Goal: Task Accomplishment & Management: Manage account settings

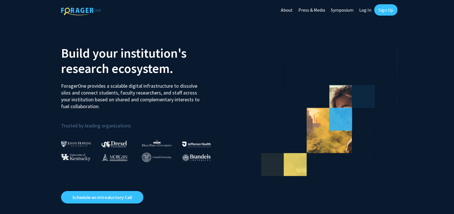
click at [368, 10] on link "Log In" at bounding box center [365, 10] width 18 height 20
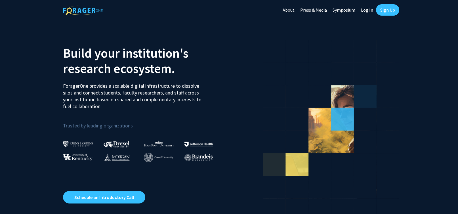
select select
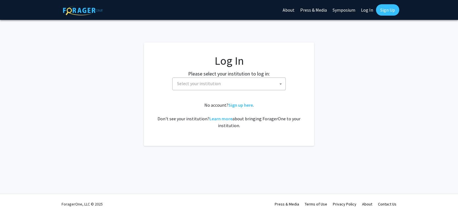
click at [251, 82] on span "Select your institution" at bounding box center [230, 84] width 111 height 12
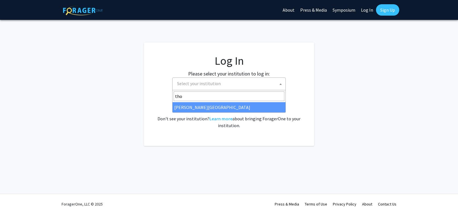
type input "tho"
select select "24"
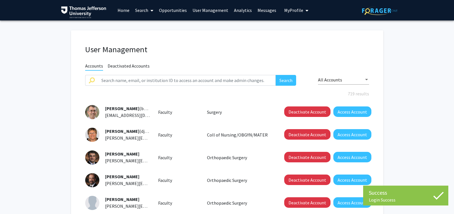
click at [143, 11] on link "Search" at bounding box center [144, 10] width 24 height 20
click at [147, 26] on span "Faculty/Staff" at bounding box center [153, 25] width 42 height 11
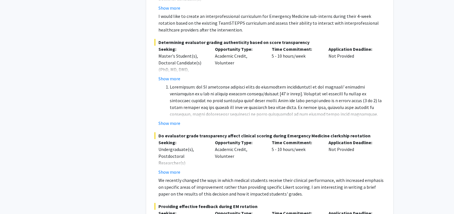
scroll to position [4192, 0]
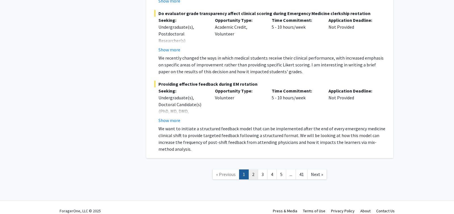
click at [256, 170] on link "2" at bounding box center [254, 175] width 10 height 10
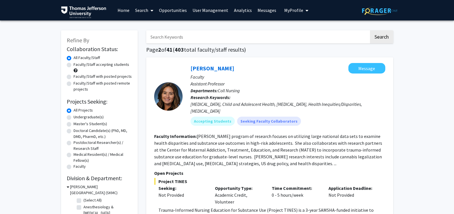
click at [212, 9] on link "User Management" at bounding box center [210, 10] width 41 height 20
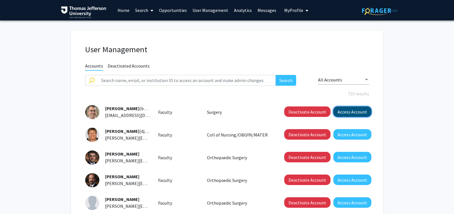
click at [352, 110] on button "Access Account" at bounding box center [352, 112] width 38 height 11
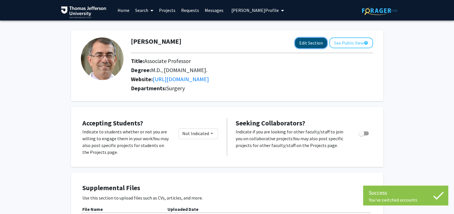
click at [319, 43] on button "Edit Section" at bounding box center [311, 43] width 32 height 11
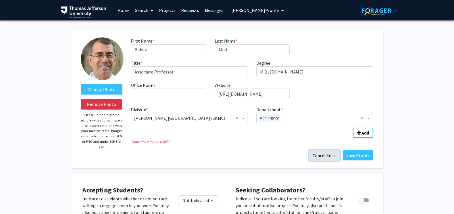
click at [328, 157] on button "Cancel Edits" at bounding box center [324, 155] width 31 height 11
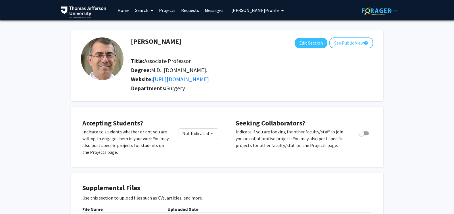
click at [124, 11] on link "Home" at bounding box center [124, 10] width 18 height 20
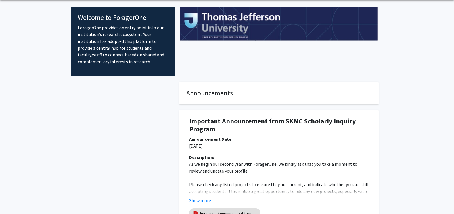
scroll to position [80, 0]
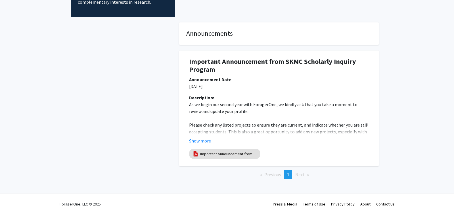
click at [101, 117] on div at bounding box center [123, 109] width 104 height 175
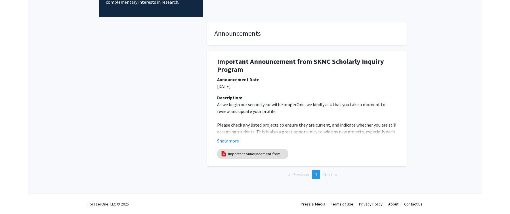
scroll to position [0, 0]
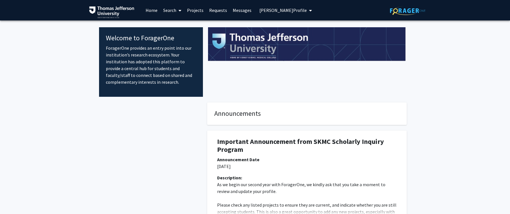
click at [281, 11] on span "Babak Abai's Profile" at bounding box center [283, 10] width 47 height 6
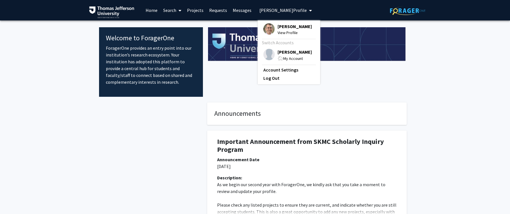
click at [286, 54] on span "MaryEllen Daley" at bounding box center [295, 52] width 34 height 6
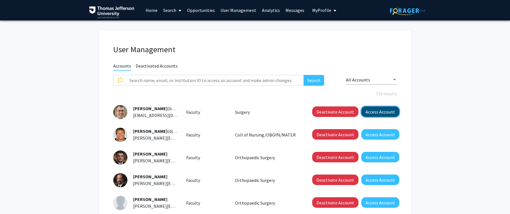
click at [387, 114] on button "Access Account" at bounding box center [381, 112] width 38 height 11
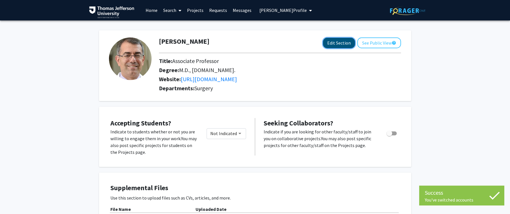
click at [335, 45] on button "Edit Section" at bounding box center [339, 43] width 32 height 11
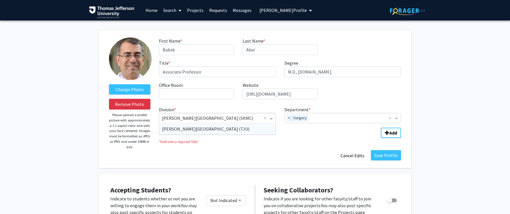
click at [271, 119] on span "Division" at bounding box center [272, 118] width 7 height 7
click at [306, 135] on fg-division-department-wrapper "Division * × Sidney Kimmel Medical College (SKMC) × Thomas Jefferson University…" at bounding box center [280, 121] width 251 height 34
click at [396, 119] on span "Department" at bounding box center [397, 118] width 7 height 7
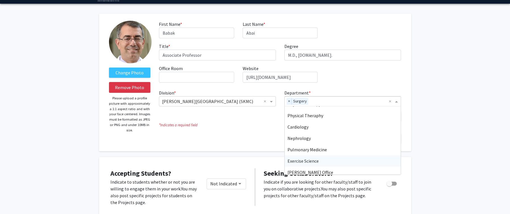
scroll to position [398, 0]
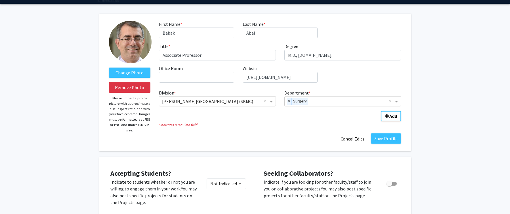
click at [266, 124] on icon "* Indicates a required field" at bounding box center [280, 124] width 242 height 5
click at [274, 101] on span "Division" at bounding box center [272, 101] width 7 height 7
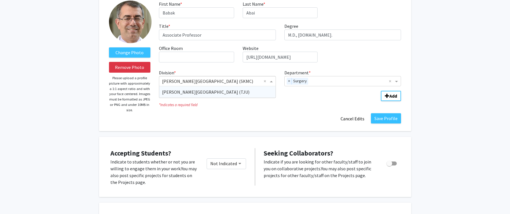
scroll to position [0, 0]
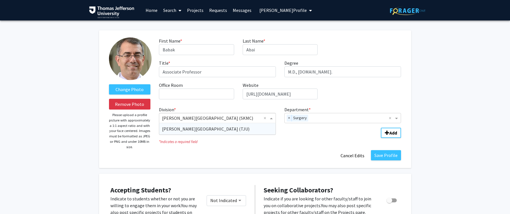
click at [200, 129] on span "Thomas Jefferson University (TJU)" at bounding box center [205, 129] width 87 height 6
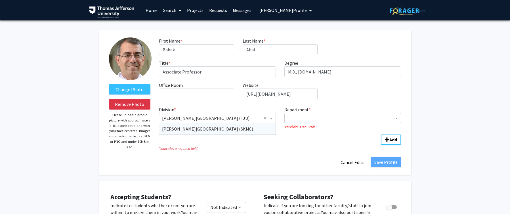
click at [271, 119] on span "Division" at bounding box center [272, 118] width 7 height 7
click at [247, 118] on input "Division" at bounding box center [211, 118] width 99 height 7
click at [240, 127] on div "Sidney Kimmel Medical College (SKMC)" at bounding box center [217, 128] width 116 height 11
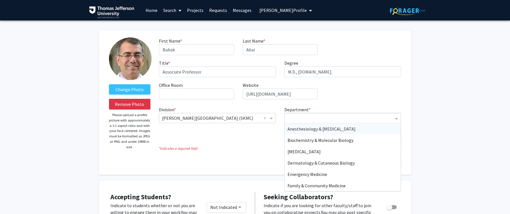
click at [398, 120] on span "Department" at bounding box center [397, 118] width 7 height 7
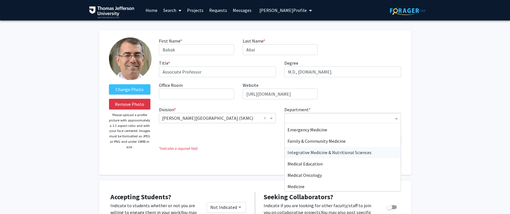
scroll to position [45, 0]
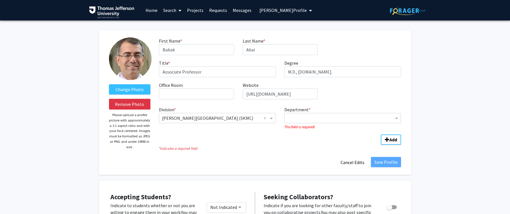
click at [245, 147] on icon "* Indicates a required field" at bounding box center [280, 148] width 242 height 5
click at [353, 162] on button "Cancel Edits" at bounding box center [352, 162] width 31 height 11
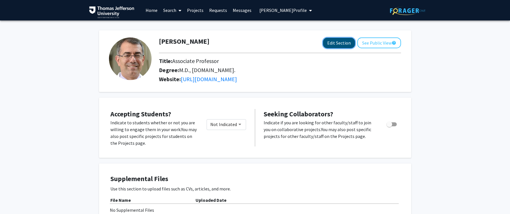
click at [335, 44] on button "Edit Section" at bounding box center [339, 43] width 32 height 11
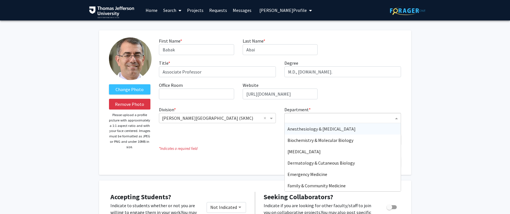
click at [399, 118] on span "Department" at bounding box center [397, 118] width 7 height 7
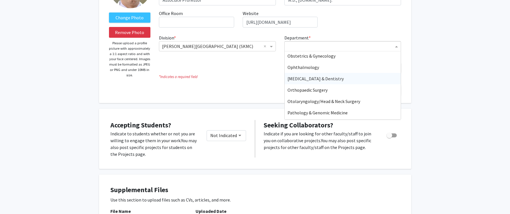
scroll to position [171, 0]
click at [273, 75] on icon "* Indicates a required field" at bounding box center [280, 76] width 242 height 5
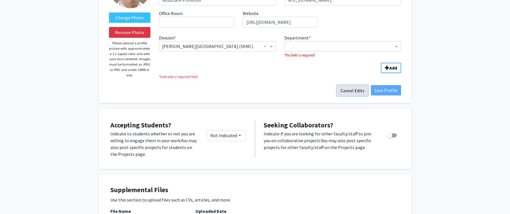
click at [356, 91] on button "Cancel Edits" at bounding box center [352, 90] width 31 height 11
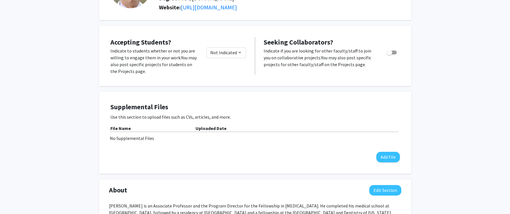
scroll to position [0, 0]
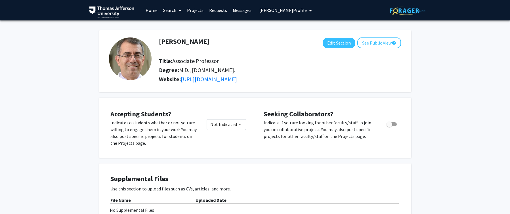
click at [290, 11] on span "Babak Abai's Profile" at bounding box center [283, 10] width 47 height 6
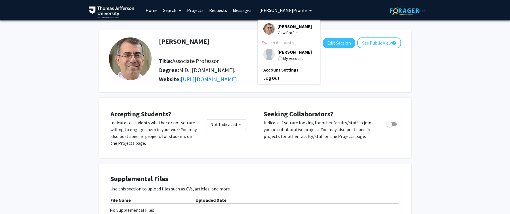
click at [289, 55] on div "My Account" at bounding box center [295, 58] width 34 height 7
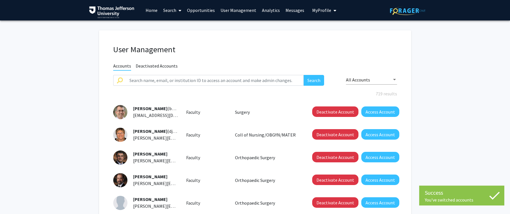
click at [151, 11] on link "Home" at bounding box center [152, 10] width 18 height 20
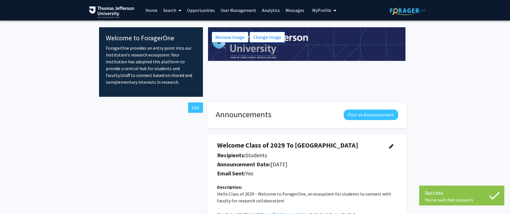
click at [167, 9] on link "Search" at bounding box center [172, 10] width 24 height 20
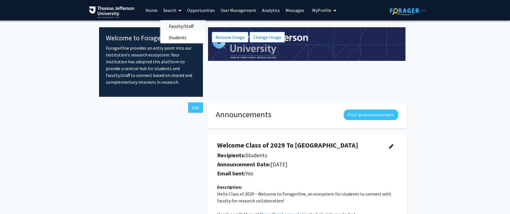
click at [177, 26] on span "Faculty/Staff" at bounding box center [181, 25] width 42 height 11
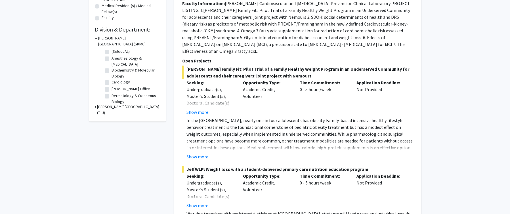
scroll to position [148, 0]
click at [112, 84] on label "Cardiology" at bounding box center [121, 83] width 18 height 6
click at [112, 84] on input "Cardiology" at bounding box center [114, 82] width 4 height 4
checkbox input "true"
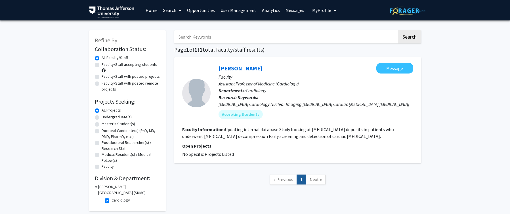
scroll to position [15, 0]
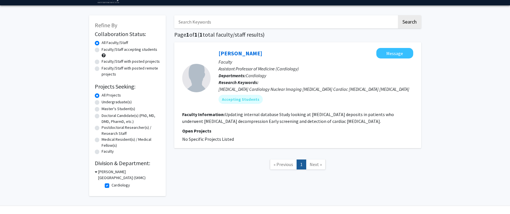
click at [96, 173] on icon at bounding box center [96, 172] width 3 height 6
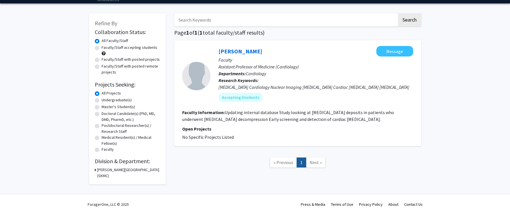
scroll to position [17, 0]
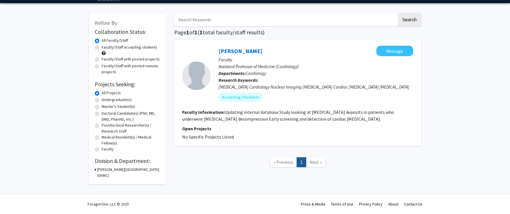
click at [95, 170] on icon at bounding box center [95, 170] width 1 height 6
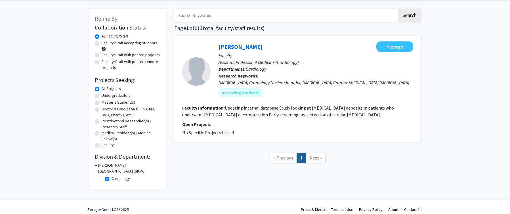
scroll to position [27, 0]
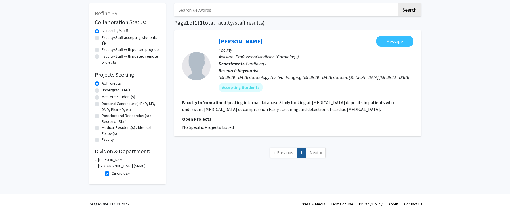
click at [112, 174] on label "Cardiology" at bounding box center [121, 173] width 18 height 6
click at [112, 174] on input "Cardiology" at bounding box center [114, 172] width 4 height 4
checkbox input "false"
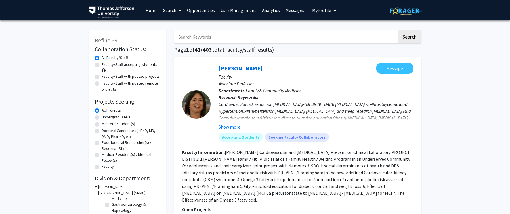
click at [239, 10] on link "User Management" at bounding box center [238, 10] width 41 height 20
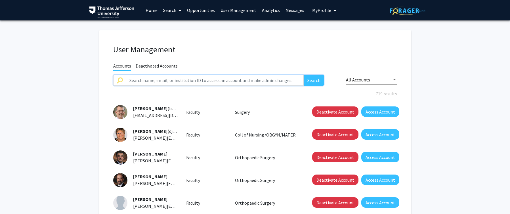
click at [184, 82] on input "text" at bounding box center [215, 80] width 178 height 11
type input "test"
click at [304, 75] on button "Search" at bounding box center [314, 80] width 20 height 11
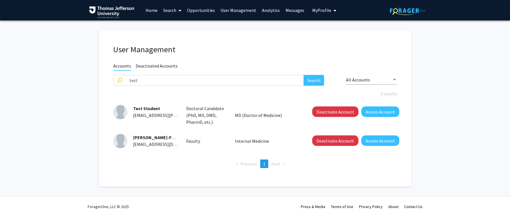
click at [150, 109] on span "Test Student" at bounding box center [146, 109] width 27 height 6
click at [369, 112] on button "Access Account" at bounding box center [381, 112] width 38 height 11
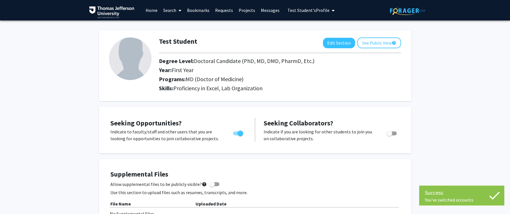
click at [171, 10] on link "Search" at bounding box center [172, 10] width 24 height 20
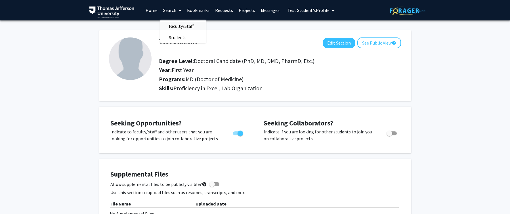
click at [173, 24] on span "Faculty/Staff" at bounding box center [181, 25] width 42 height 11
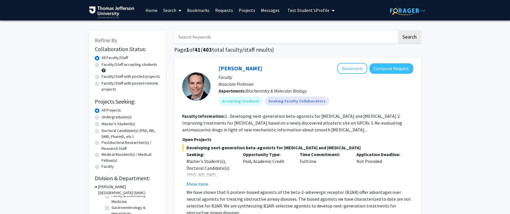
click at [168, 11] on link "Search" at bounding box center [172, 10] width 24 height 20
click at [170, 25] on span "Faculty/Staff" at bounding box center [181, 25] width 42 height 11
click at [205, 38] on input "Search Keywords" at bounding box center [285, 36] width 223 height 13
type input "u"
type input "internal medicine"
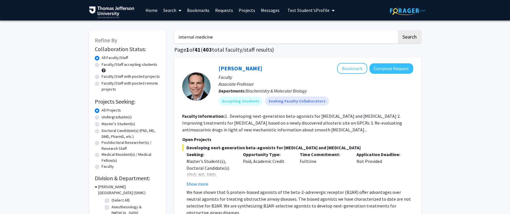
click at [398, 30] on button "Search" at bounding box center [409, 36] width 23 height 13
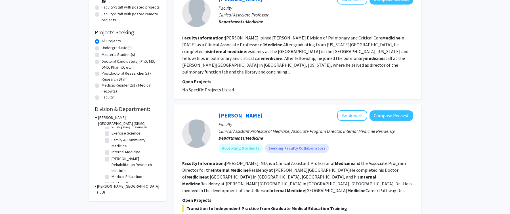
scroll to position [43, 0]
click at [112, 139] on label "Family & Community Medicine" at bounding box center [135, 142] width 47 height 12
click at [112, 139] on input "Family & Community Medicine" at bounding box center [114, 138] width 4 height 4
checkbox input "true"
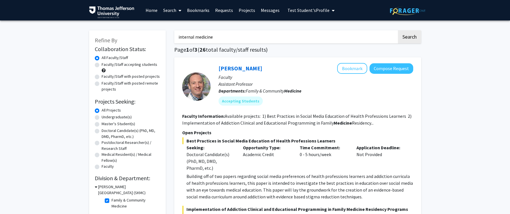
drag, startPoint x: 223, startPoint y: 37, endPoint x: 164, endPoint y: 37, distance: 59.1
type input "l"
click at [308, 11] on span "Test Student's Profile" at bounding box center [309, 10] width 42 height 6
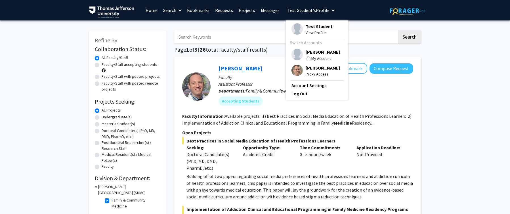
click at [312, 52] on span "MaryEllen Daley" at bounding box center [323, 52] width 34 height 6
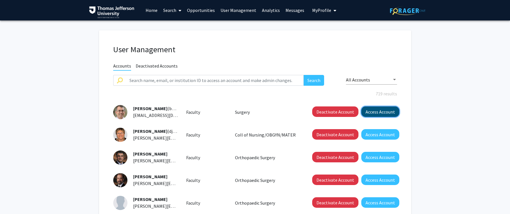
click at [386, 112] on button "Access Account" at bounding box center [381, 112] width 38 height 11
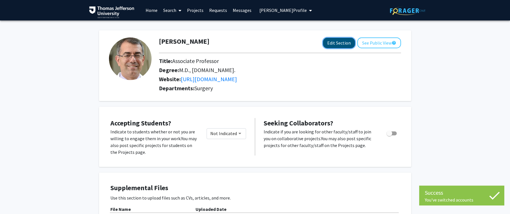
click at [335, 44] on button "Edit Section" at bounding box center [339, 43] width 32 height 11
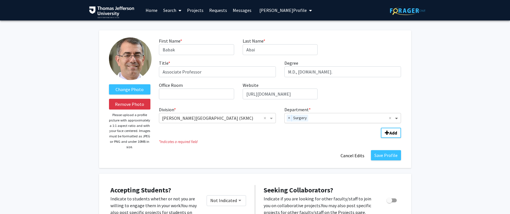
click at [398, 119] on span "Department" at bounding box center [397, 118] width 7 height 7
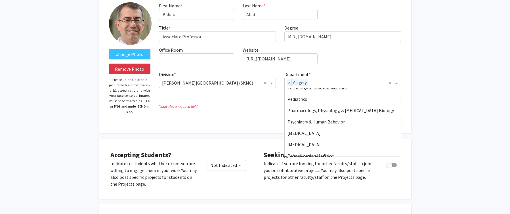
scroll to position [34, 0]
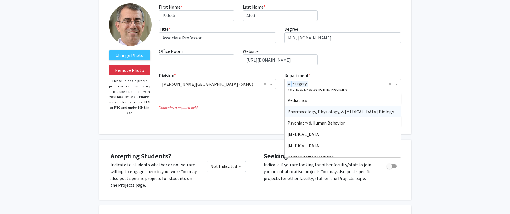
click at [254, 107] on icon "* Indicates a required field" at bounding box center [280, 107] width 242 height 5
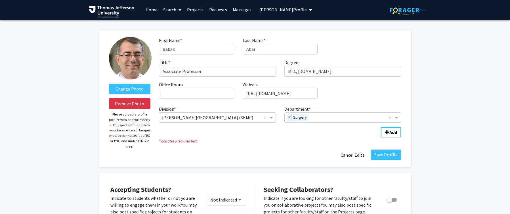
scroll to position [0, 0]
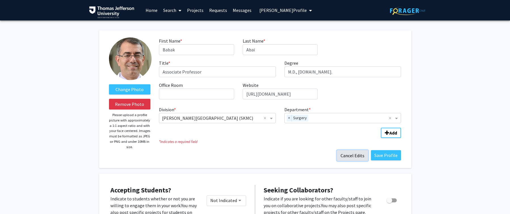
click at [353, 155] on button "Cancel Edits" at bounding box center [352, 155] width 31 height 11
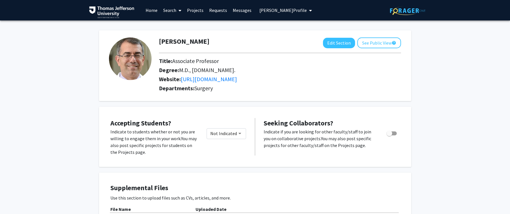
click at [272, 13] on span "Babak Abai's Profile" at bounding box center [283, 10] width 47 height 6
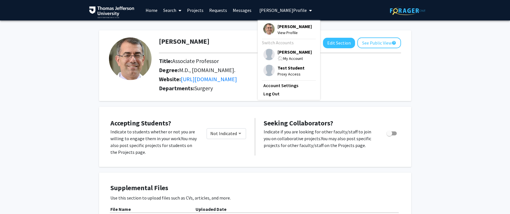
click at [291, 68] on span "Test Student" at bounding box center [291, 68] width 27 height 6
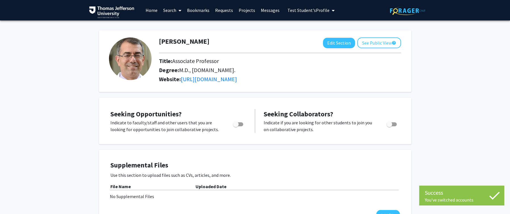
checkbox input "true"
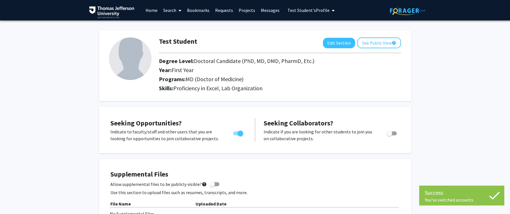
click at [172, 9] on link "Search" at bounding box center [172, 10] width 24 height 20
click at [173, 26] on span "Faculty/Staff" at bounding box center [181, 25] width 42 height 11
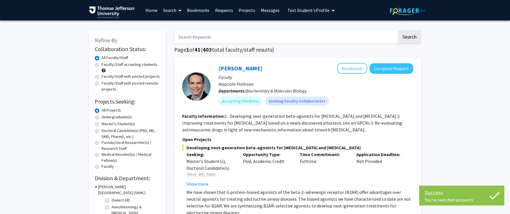
click at [205, 38] on input "Search Keywords" at bounding box center [285, 36] width 223 height 13
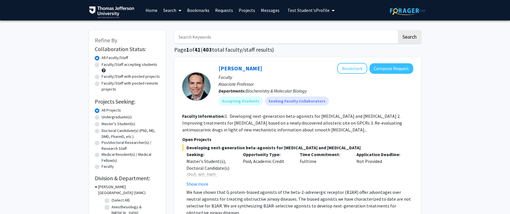
click at [211, 38] on input "Search Keywords" at bounding box center [285, 36] width 223 height 13
click at [398, 30] on button "Search" at bounding box center [409, 36] width 23 height 13
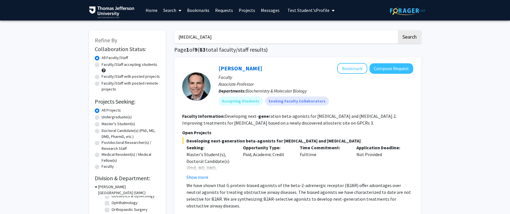
click at [219, 40] on input "gene therapy" at bounding box center [285, 36] width 223 height 13
click at [178, 38] on input "gene therapy" at bounding box center [285, 36] width 223 height 13
type input ""gene therapy""
click at [398, 30] on button "Search" at bounding box center [409, 36] width 23 height 13
click at [302, 10] on span "Test Student's Profile" at bounding box center [309, 10] width 42 height 6
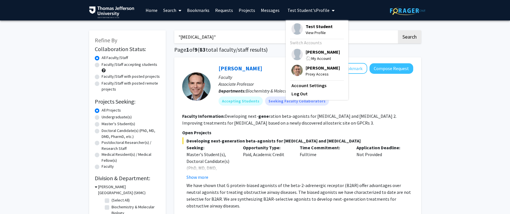
click at [320, 52] on span "MaryEllen Daley" at bounding box center [323, 52] width 34 height 6
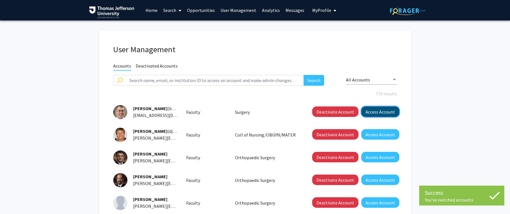
click at [373, 113] on button "Access Account" at bounding box center [381, 112] width 38 height 11
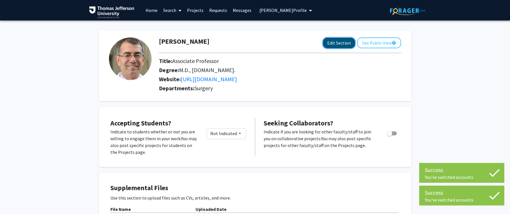
click at [335, 42] on button "Edit Section" at bounding box center [339, 43] width 32 height 11
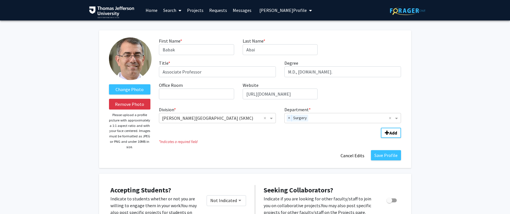
click at [277, 10] on span "Babak Abai's Profile" at bounding box center [283, 10] width 47 height 6
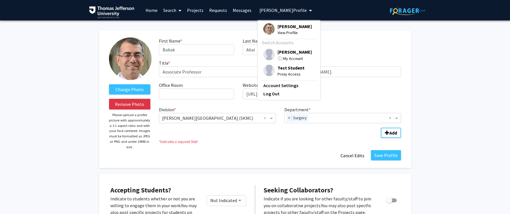
click at [289, 70] on span "Test Student" at bounding box center [291, 68] width 27 height 6
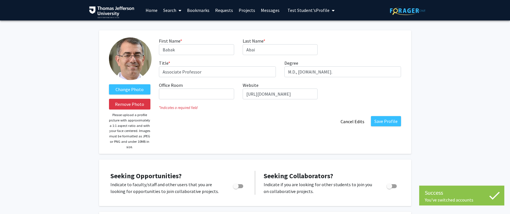
checkbox input "true"
select select "first_year"
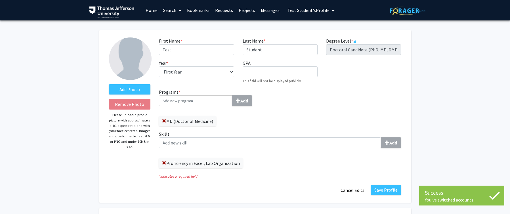
click at [169, 11] on link "Search" at bounding box center [172, 10] width 24 height 20
click at [172, 25] on span "Faculty/Staff" at bounding box center [181, 25] width 42 height 11
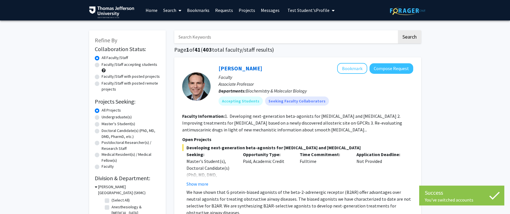
click at [208, 38] on input "Search Keywords" at bounding box center [285, 36] width 223 height 13
click at [238, 37] on input "Search Keywords" at bounding box center [285, 36] width 223 height 13
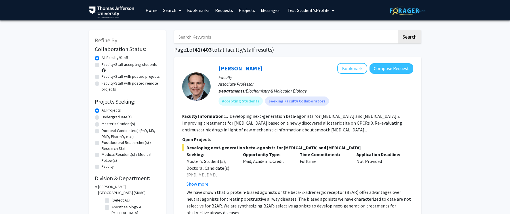
click at [305, 11] on span "Test Student's Profile" at bounding box center [309, 10] width 42 height 6
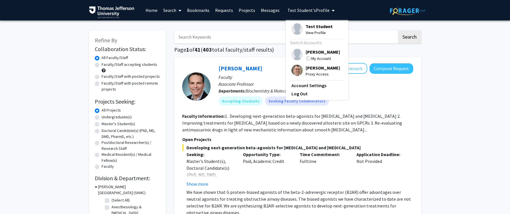
click at [391, 88] on p "Departments: Biochemistry & Molecular Biology" at bounding box center [316, 90] width 195 height 7
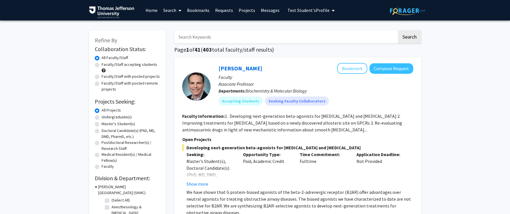
click at [317, 12] on span "Test Student's Profile" at bounding box center [309, 10] width 42 height 6
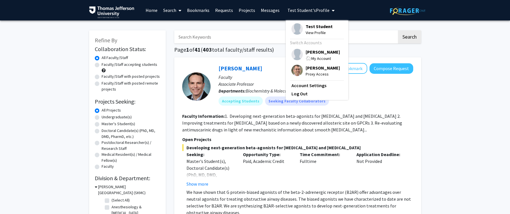
click at [321, 54] on span "MaryEllen Daley" at bounding box center [323, 52] width 34 height 6
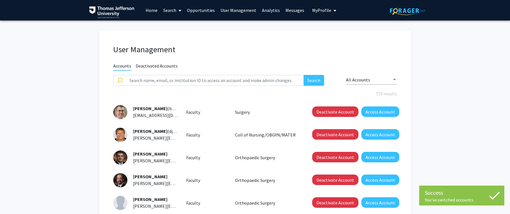
click at [228, 11] on link "User Management" at bounding box center [238, 10] width 41 height 20
click at [220, 77] on input "text" at bounding box center [215, 80] width 178 height 11
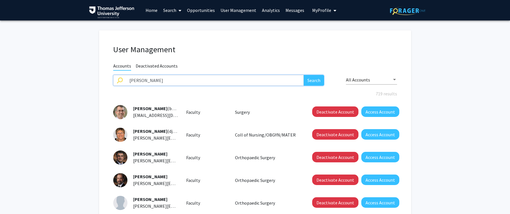
type input "bryan kane"
click at [304, 75] on button "Search" at bounding box center [314, 80] width 20 height 11
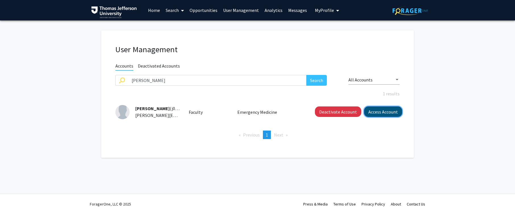
click at [377, 113] on button "Access Account" at bounding box center [383, 112] width 38 height 11
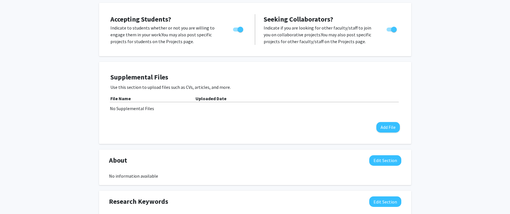
scroll to position [100, 0]
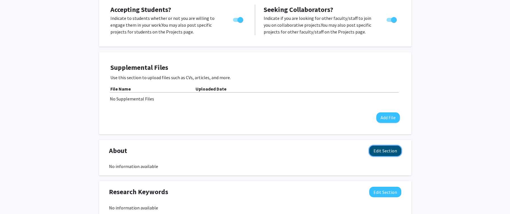
click at [377, 150] on button "Edit Section" at bounding box center [386, 151] width 32 height 11
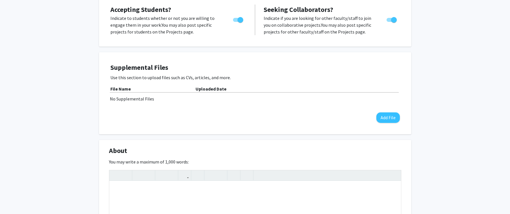
click at [228, 151] on div "About Edit Section" at bounding box center [255, 152] width 301 height 13
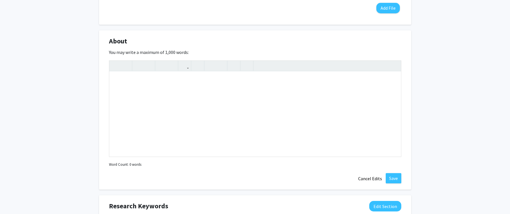
scroll to position [232, 0]
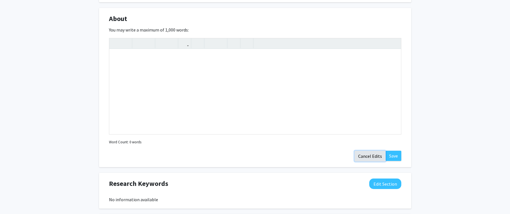
click at [370, 158] on button "Cancel Edits" at bounding box center [370, 156] width 31 height 11
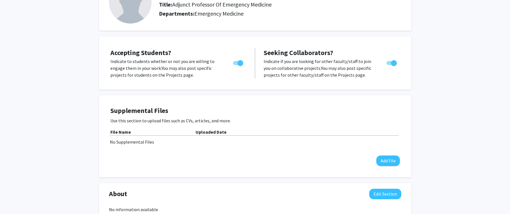
scroll to position [0, 0]
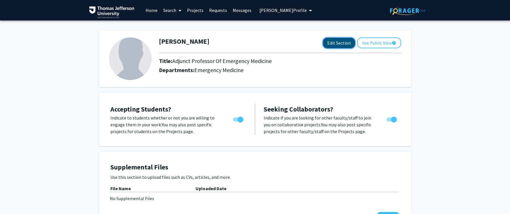
click at [330, 42] on button "Edit Section" at bounding box center [339, 43] width 32 height 11
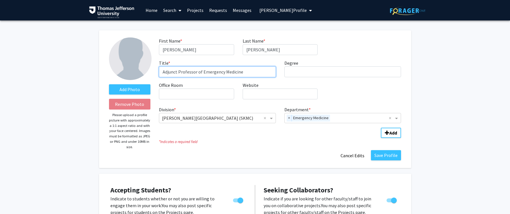
click at [260, 72] on input "Adjunct Professor of Emergency Medicine" at bounding box center [217, 71] width 117 height 11
type input "Adjunct Professor of Emergency Medicine (LVH)"
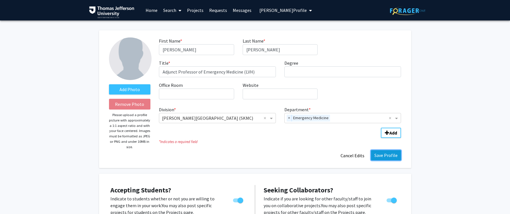
click at [380, 155] on button "Save Profile" at bounding box center [386, 155] width 30 height 10
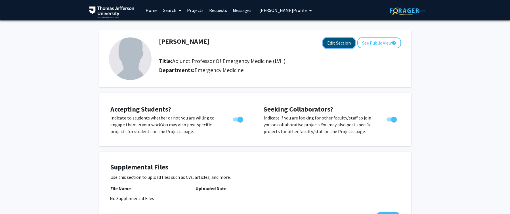
click at [337, 42] on button "Edit Section" at bounding box center [339, 43] width 32 height 11
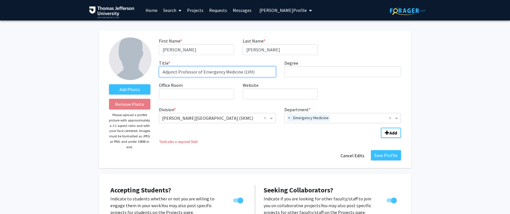
click at [269, 72] on input "Adjunct Professor of Emergency Medicine (LVH)" at bounding box center [217, 71] width 117 height 11
type input "Adjunct Professor of Emergency Medicine (Lehigh Valley)"
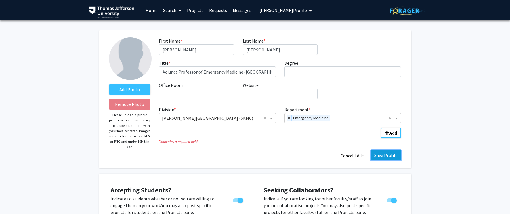
click at [383, 157] on button "Save Profile" at bounding box center [386, 155] width 30 height 10
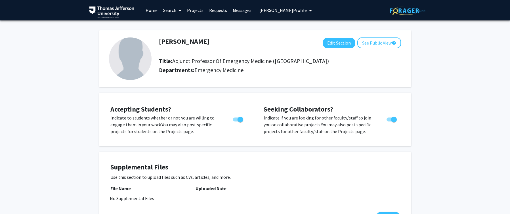
click at [280, 9] on span "Bryan Kane's Profile" at bounding box center [283, 10] width 47 height 6
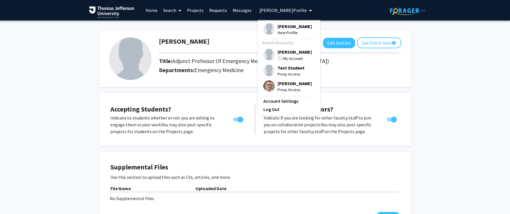
click at [289, 54] on span "MaryEllen Daley" at bounding box center [295, 52] width 34 height 6
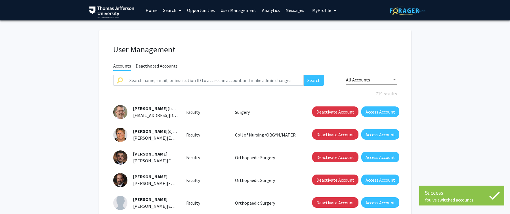
click at [233, 11] on link "User Management" at bounding box center [238, 10] width 41 height 20
click at [233, 9] on link "User Management" at bounding box center [238, 10] width 41 height 20
click at [201, 82] on input "text" at bounding box center [215, 80] width 178 height 11
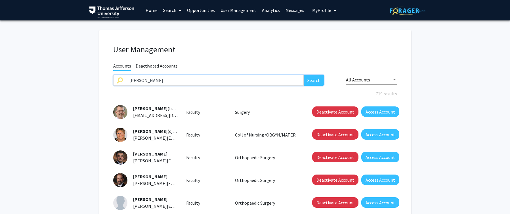
type input "kane"
click at [304, 75] on button "Search" at bounding box center [314, 80] width 20 height 11
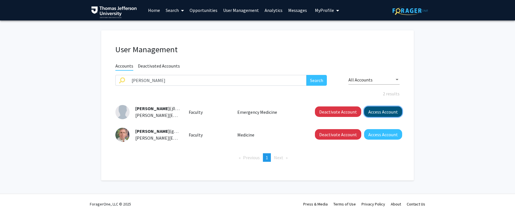
click at [377, 113] on button "Access Account" at bounding box center [383, 112] width 38 height 11
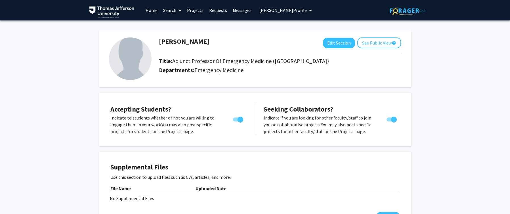
click at [276, 11] on span "Bryan Kane's Profile" at bounding box center [283, 10] width 47 height 6
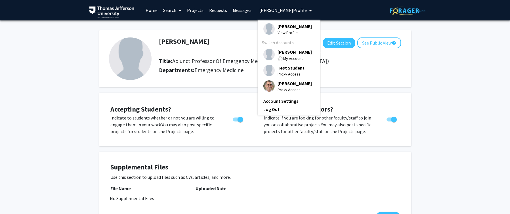
click at [286, 55] on div "My Account" at bounding box center [295, 58] width 34 height 7
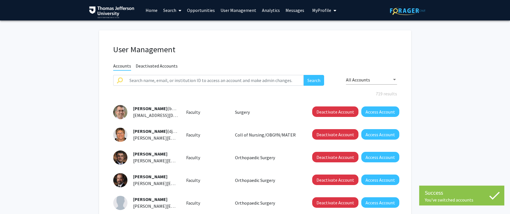
click at [234, 9] on link "User Management" at bounding box center [238, 10] width 41 height 20
click at [193, 78] on input "text" at bounding box center [215, 80] width 178 height 11
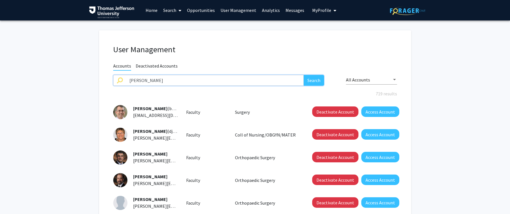
type input "Barraco"
click at [304, 75] on button "Search" at bounding box center [314, 80] width 20 height 11
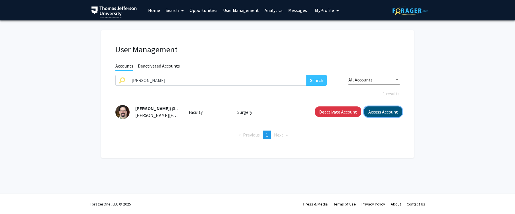
click at [370, 112] on button "Access Account" at bounding box center [383, 112] width 38 height 11
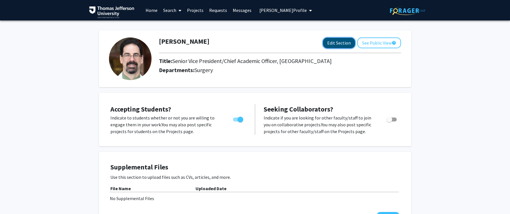
click at [337, 43] on button "Edit Section" at bounding box center [339, 43] width 32 height 11
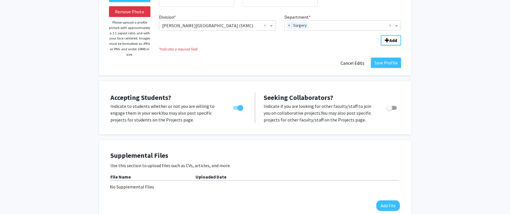
scroll to position [92, 0]
click at [352, 64] on button "Cancel Edits" at bounding box center [352, 63] width 31 height 11
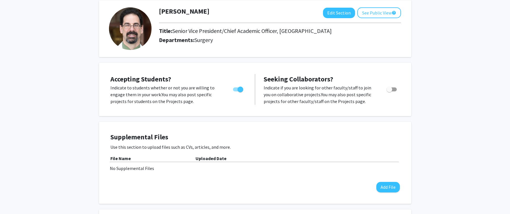
scroll to position [0, 0]
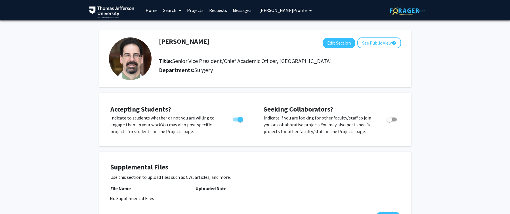
click at [283, 11] on span "Robert Barraco's Profile" at bounding box center [283, 10] width 47 height 6
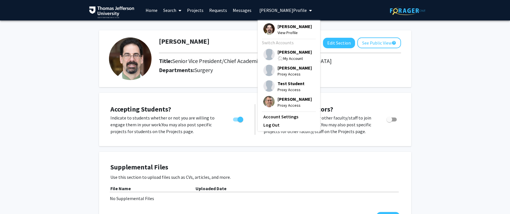
click at [286, 55] on div "My Account" at bounding box center [295, 58] width 34 height 7
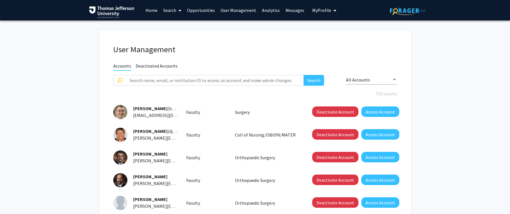
click at [167, 64] on span "Deactivated Accounts" at bounding box center [157, 66] width 42 height 7
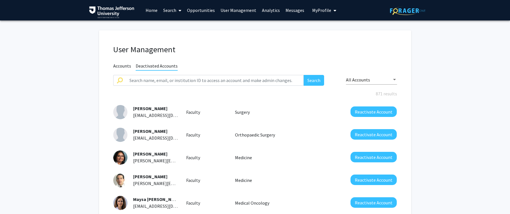
click at [123, 66] on span "Accounts" at bounding box center [122, 66] width 18 height 7
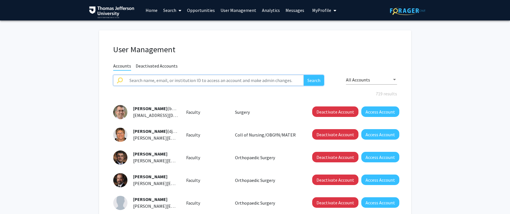
click at [199, 80] on input "text" at bounding box center [215, 80] width 178 height 11
type input "kane"
click at [304, 75] on button "Search" at bounding box center [314, 80] width 20 height 11
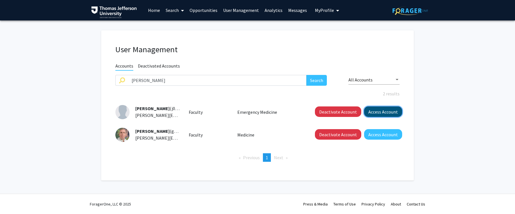
click at [385, 114] on button "Access Account" at bounding box center [383, 112] width 38 height 11
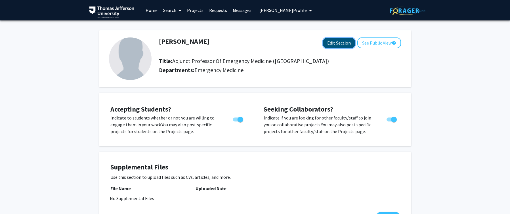
click at [335, 45] on button "Edit Section" at bounding box center [339, 43] width 32 height 11
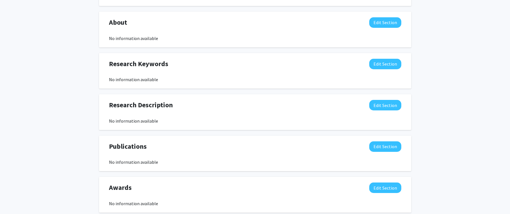
scroll to position [315, 0]
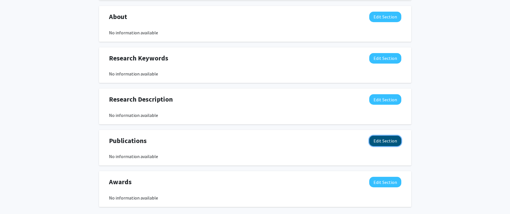
click at [388, 143] on button "Edit Section" at bounding box center [386, 141] width 32 height 11
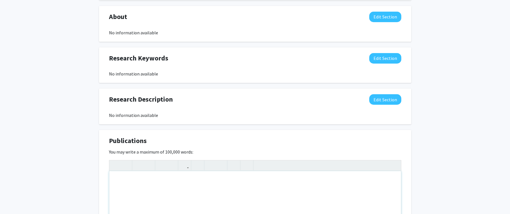
click at [130, 183] on div "Note to users with screen readers: Please deactivate our accessibility plugin f…" at bounding box center [255, 213] width 292 height 85
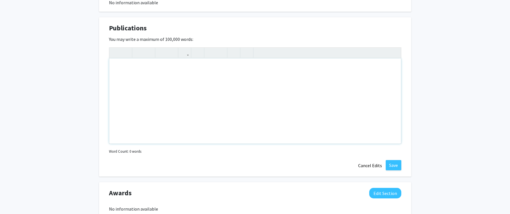
scroll to position [467, 0]
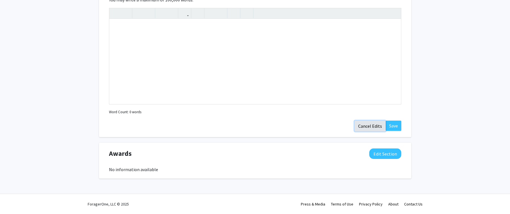
click at [372, 126] on button "Cancel Edits" at bounding box center [370, 126] width 31 height 11
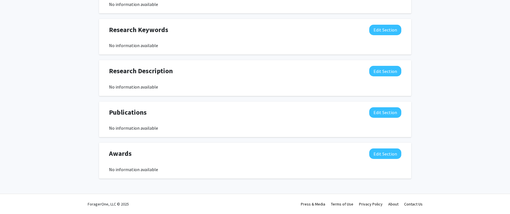
scroll to position [342, 0]
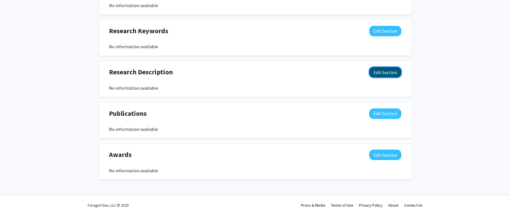
click at [380, 73] on button "Edit Section" at bounding box center [386, 72] width 32 height 11
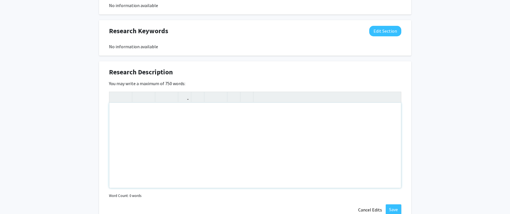
click at [136, 114] on div "Note to users with screen readers: Please deactivate our accessibility plugin f…" at bounding box center [255, 145] width 292 height 85
type textarea "S"
drag, startPoint x: 142, startPoint y: 113, endPoint x: 138, endPoint y: 114, distance: 4.6
click at [138, 114] on div "Please see: sc" at bounding box center [255, 145] width 292 height 85
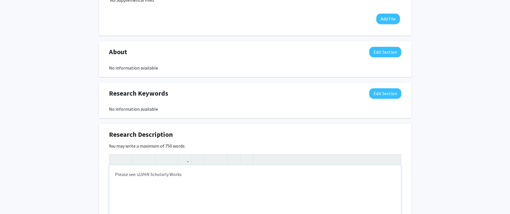
scroll to position [280, 0]
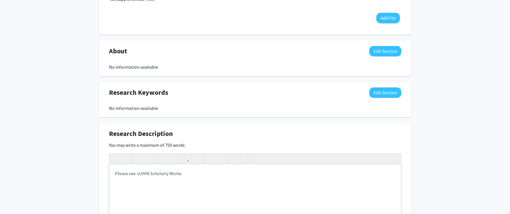
click at [139, 176] on p "Please see: sLVHN Scholarly Works" at bounding box center [255, 173] width 281 height 7
click at [178, 175] on p "Please see: LVHN Scholarly Works" at bounding box center [255, 173] width 281 height 7
click at [174, 175] on p "Please see: LVHN Scholarly Works" at bounding box center [255, 173] width 281 height 7
click at [177, 175] on p "Please see: LVHN Scholarly Works" at bounding box center [255, 173] width 281 height 7
drag, startPoint x: 178, startPoint y: 174, endPoint x: 137, endPoint y: 176, distance: 40.9
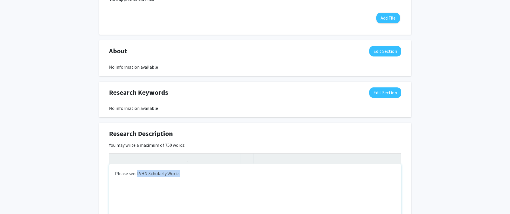
click at [137, 176] on p "Please see: LVHN Scholarly Works" at bounding box center [255, 173] width 281 height 7
click at [148, 176] on p "Please see:" at bounding box center [255, 173] width 281 height 7
click at [204, 174] on p "Please see: https://scholarlyworks.lvhn.org/" at bounding box center [255, 173] width 281 height 7
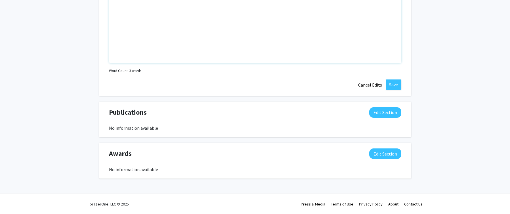
scroll to position [466, 0]
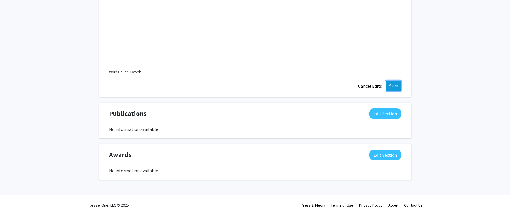
click at [397, 88] on button "Save" at bounding box center [394, 86] width 16 height 10
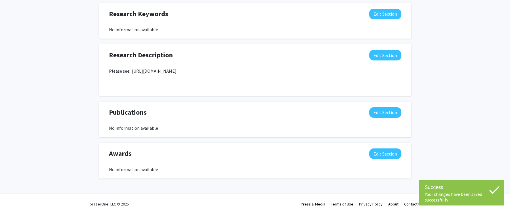
click at [172, 71] on p "Please see: https://scholarlyworks.lvhn.org/" at bounding box center [255, 71] width 293 height 7
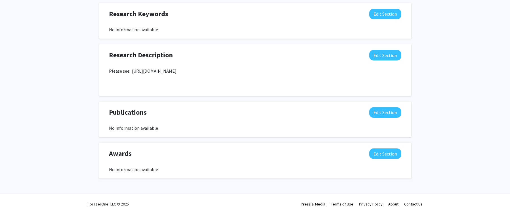
click at [195, 69] on p "Please see: https://scholarlyworks.lvhn.org/" at bounding box center [255, 71] width 293 height 7
click at [383, 58] on button "Edit Section" at bounding box center [386, 55] width 32 height 11
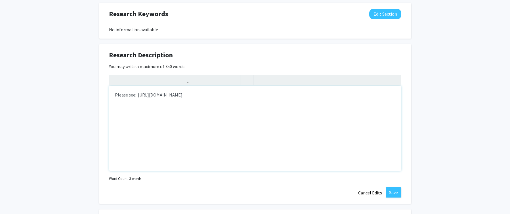
click at [201, 93] on p "Please see: https://scholarlyworks.lvhn.org/" at bounding box center [255, 94] width 281 height 7
type textarea "<p>Please see:&nbsp; https://scholarlyworks.lvhn.org&nbsp;</p><p><br></p>"
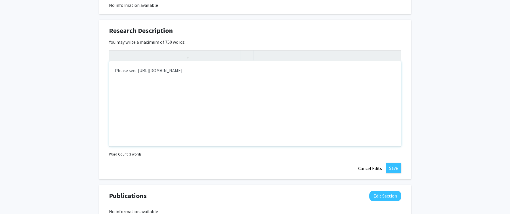
scroll to position [441, 0]
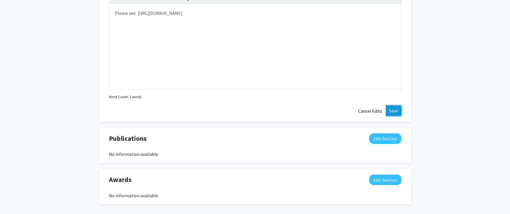
click at [391, 111] on button "Save" at bounding box center [394, 111] width 16 height 10
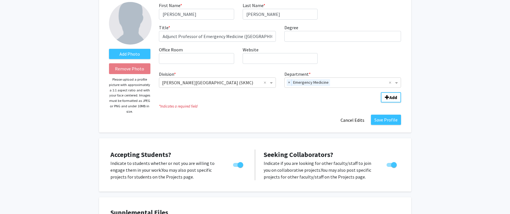
scroll to position [0, 0]
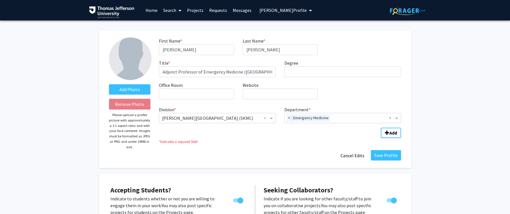
click at [282, 11] on span "Bryan Kane's Profile" at bounding box center [283, 10] width 47 height 6
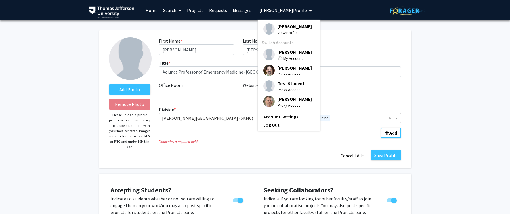
click at [285, 53] on span "MaryEllen Daley" at bounding box center [295, 52] width 34 height 6
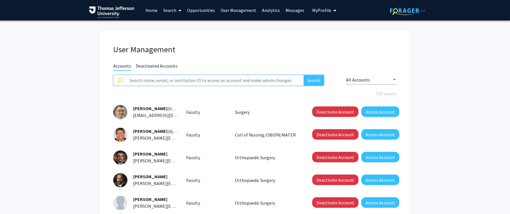
click at [205, 81] on input "text" at bounding box center [215, 80] width 178 height 11
type input "Kane"
click at [304, 75] on button "Search" at bounding box center [314, 80] width 20 height 11
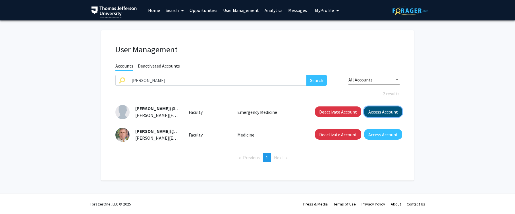
click at [376, 112] on button "Access Account" at bounding box center [383, 112] width 38 height 11
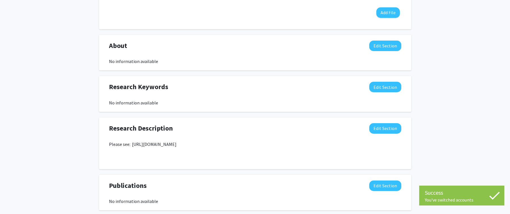
scroll to position [230, 0]
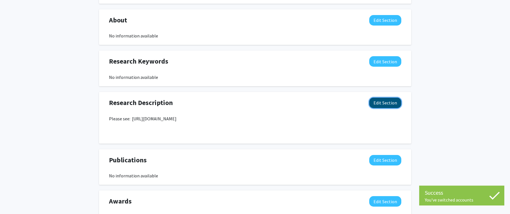
click at [378, 106] on button "Edit Section" at bounding box center [386, 103] width 32 height 11
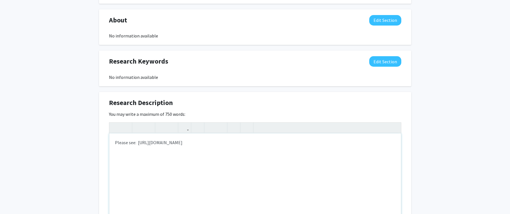
click at [216, 139] on p "Please see: https://scholarlyworks.lvhn.org" at bounding box center [255, 142] width 281 height 7
drag, startPoint x: 212, startPoint y: 143, endPoint x: 137, endPoint y: 145, distance: 75.3
click at [137, 145] on p "Please see: https://scholarlyworks.lvhn.org" at bounding box center [255, 142] width 281 height 7
type textarea "<p>Please see: https://scholarlyworks.lvhn.org&nbsp;</p><br>"
click at [186, 131] on icon "button" at bounding box center [184, 127] width 5 height 9
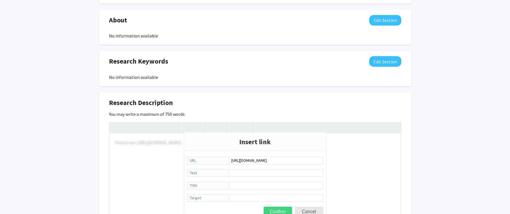
type input "https://scholarlyworks.lvhn.org/"
click at [278, 209] on button "Confirm" at bounding box center [278, 212] width 28 height 10
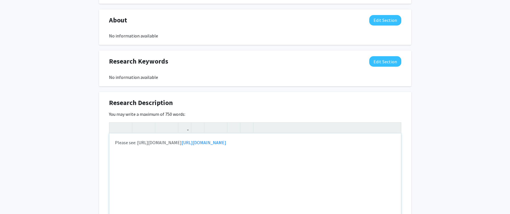
click at [235, 176] on div "Please see: https://scholarlyworks.lvhn.org https://scholarlyworks.lvhn.org/" at bounding box center [255, 175] width 292 height 85
drag, startPoint x: 197, startPoint y: 145, endPoint x: 137, endPoint y: 145, distance: 59.4
click at [137, 145] on p "Please see: https://scholarlyworks.lvhn.org https://scholarlyworks.lvhn.org/" at bounding box center [255, 142] width 281 height 7
type textarea "<p>Please see:&nbsp;<a href="https://scholarlyworks.lvhn.org/">https://scholarl…"
click at [223, 151] on div "Please see: https://scholarlyworks.lvhn.org/" at bounding box center [255, 175] width 292 height 85
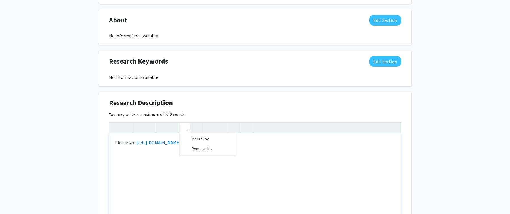
click at [189, 130] on button "button" at bounding box center [185, 128] width 10 height 10
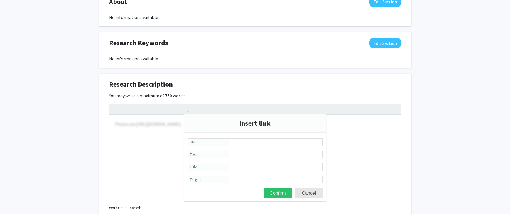
scroll to position [259, 0]
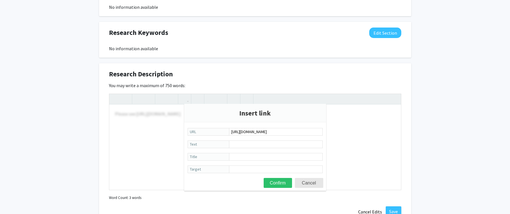
type input "https://scholarlyworks.lvhn.org/"
click at [171, 131] on div at bounding box center [255, 142] width 292 height 96
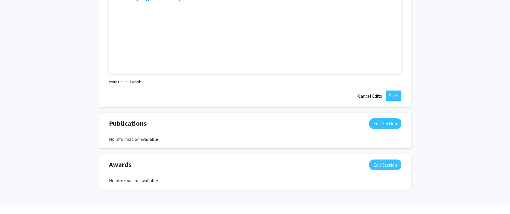
scroll to position [386, 0]
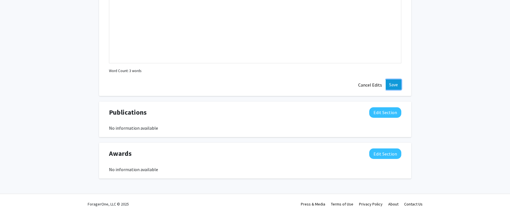
click at [391, 87] on button "Save" at bounding box center [394, 85] width 16 height 10
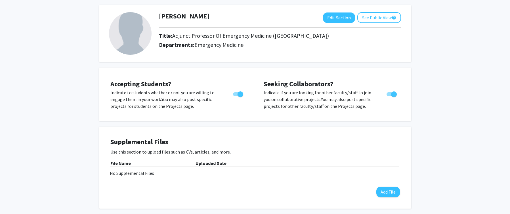
scroll to position [0, 0]
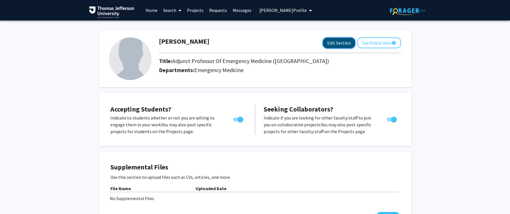
click at [337, 44] on button "Edit Section" at bounding box center [339, 43] width 32 height 11
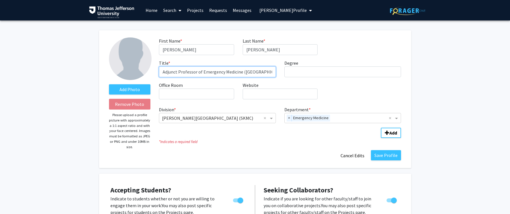
click at [272, 71] on input "Adjunct Professor of Emergency Medicine (Lehigh Valley)" at bounding box center [217, 71] width 117 height 11
type input "Adjunct Professor of Emergency Medicine, Lehigh Valley Region"
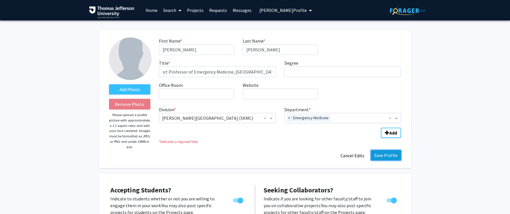
scroll to position [0, 0]
click at [383, 158] on button "Save Profile" at bounding box center [386, 155] width 30 height 10
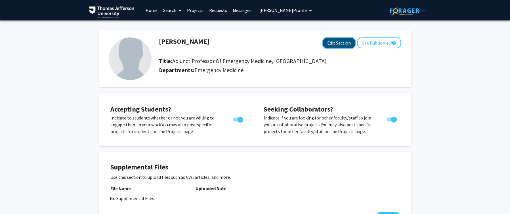
click at [348, 45] on button "Edit Section" at bounding box center [339, 43] width 32 height 11
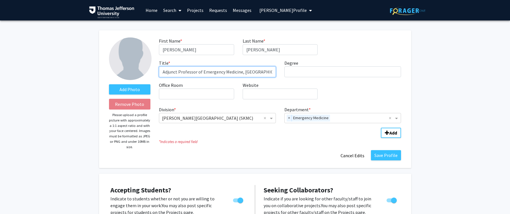
click at [274, 73] on input "Adjunct Professor of Emergency Medicine, Lehigh Valley Region" at bounding box center [217, 71] width 117 height 11
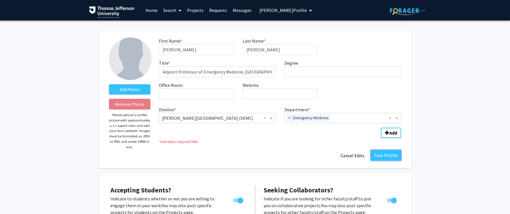
click at [385, 156] on button "Save Profile" at bounding box center [386, 155] width 30 height 10
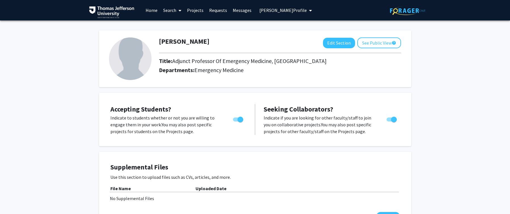
click at [276, 11] on span "Bryan Kane's Profile" at bounding box center [283, 10] width 47 height 6
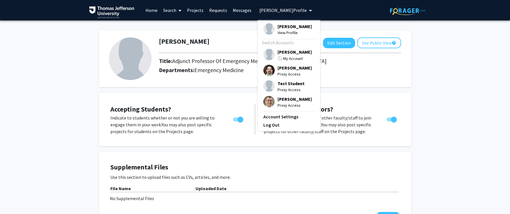
click at [291, 55] on div "My Account" at bounding box center [295, 58] width 34 height 7
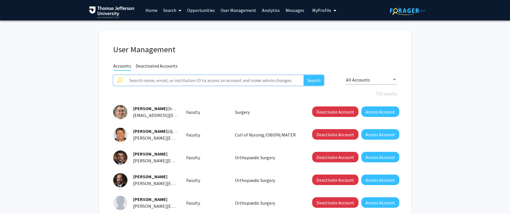
click at [238, 81] on input "text" at bounding box center [215, 80] width 178 height 11
type input "l"
type input "kane"
click at [304, 75] on button "Search" at bounding box center [314, 80] width 20 height 11
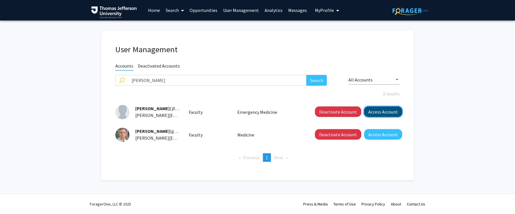
click at [384, 110] on button "Access Account" at bounding box center [383, 112] width 38 height 11
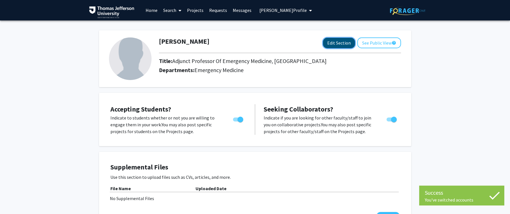
click at [343, 43] on button "Edit Section" at bounding box center [339, 43] width 32 height 11
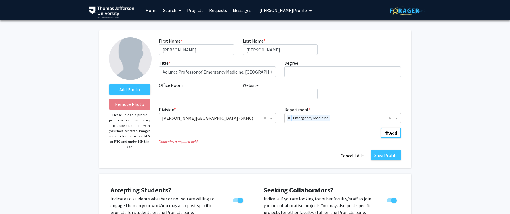
click at [347, 47] on div "First Name * required Bryan Last Name * required Kane Title * required Adjunct …" at bounding box center [280, 70] width 251 height 66
click at [281, 12] on span "Bryan Kane's Profile" at bounding box center [283, 10] width 47 height 6
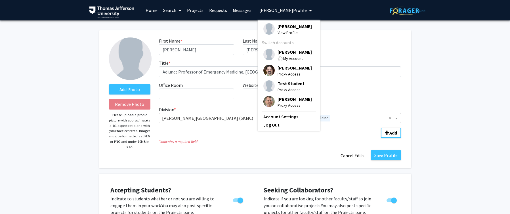
click at [286, 54] on span "MaryEllen Daley" at bounding box center [295, 52] width 34 height 6
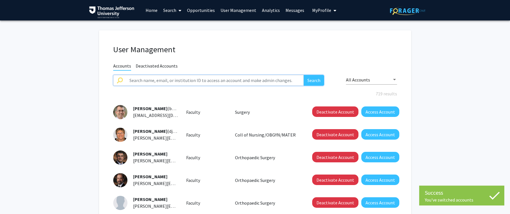
click at [212, 82] on input "text" at bounding box center [215, 80] width 178 height 11
type input "test"
click at [304, 75] on button "Search" at bounding box center [314, 80] width 20 height 11
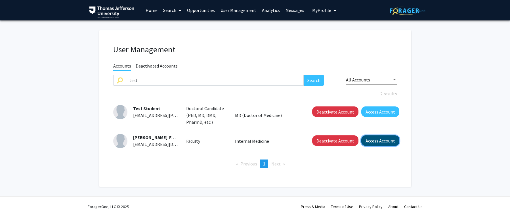
click at [381, 143] on button "Access Account" at bounding box center [381, 140] width 38 height 11
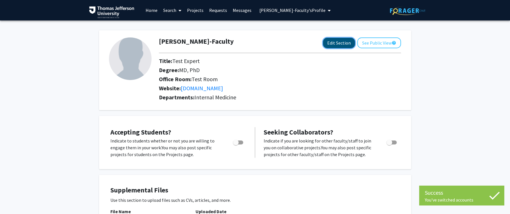
click at [336, 42] on button "Edit Section" at bounding box center [339, 43] width 32 height 11
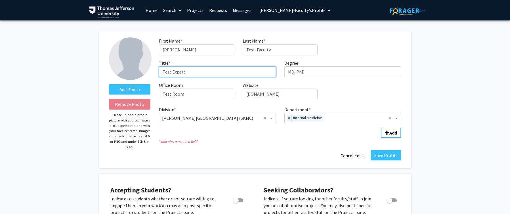
click at [201, 72] on input "Test Expert" at bounding box center [217, 71] width 117 height 11
click at [291, 11] on span "Theodore Test-Faculty's Profile" at bounding box center [293, 10] width 66 height 6
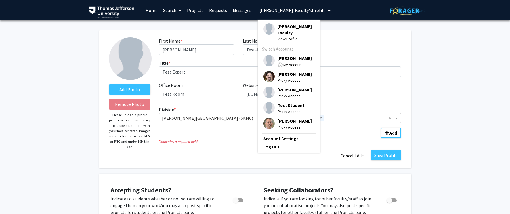
click at [292, 62] on span "My Account" at bounding box center [293, 64] width 20 height 5
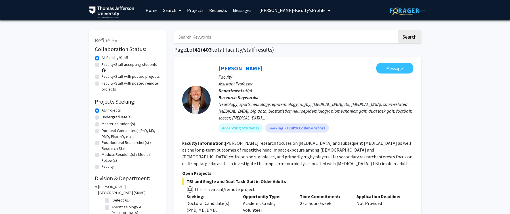
click at [287, 9] on span "[PERSON_NAME]-Faculty's Profile" at bounding box center [293, 10] width 66 height 6
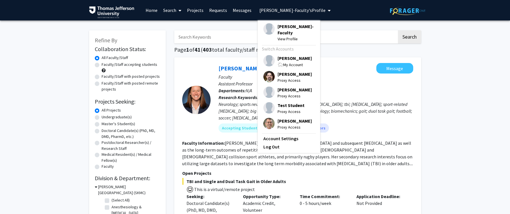
click at [291, 25] on span "[PERSON_NAME]-Faculty" at bounding box center [296, 29] width 37 height 12
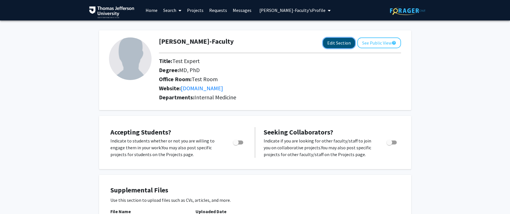
click at [332, 41] on button "Edit Section" at bounding box center [339, 43] width 32 height 11
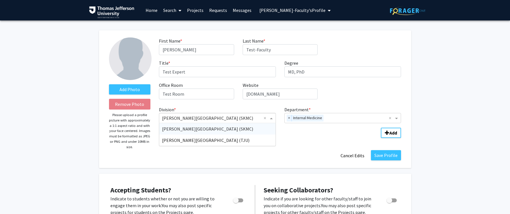
drag, startPoint x: 242, startPoint y: 118, endPoint x: 208, endPoint y: 119, distance: 33.5
click at [208, 119] on input "Division" at bounding box center [211, 118] width 99 height 7
drag, startPoint x: 241, startPoint y: 118, endPoint x: 213, endPoint y: 118, distance: 28.4
click at [213, 118] on input "Division" at bounding box center [211, 118] width 99 height 7
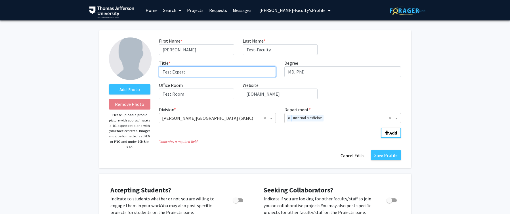
click at [201, 75] on input "Test Expert" at bounding box center [217, 71] width 117 height 11
type input "Test Expert, Lehigh Valley Region"
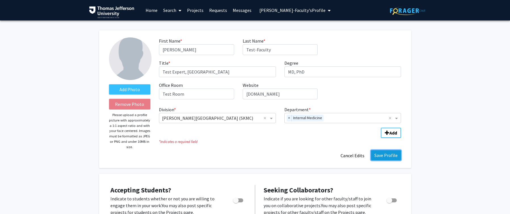
click at [380, 156] on button "Save Profile" at bounding box center [386, 155] width 30 height 10
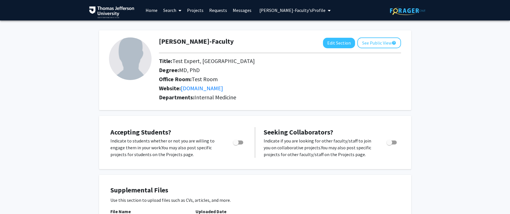
click at [287, 8] on span "[PERSON_NAME]-Faculty's Profile" at bounding box center [293, 10] width 66 height 6
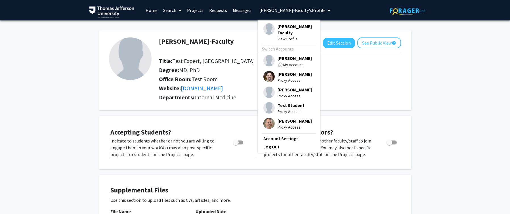
click at [291, 92] on span "[PERSON_NAME]" at bounding box center [295, 90] width 34 height 6
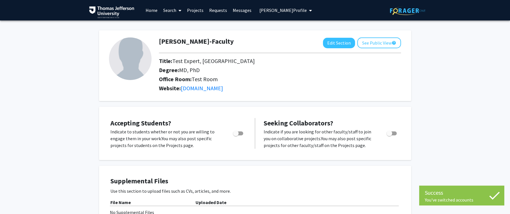
checkbox input "true"
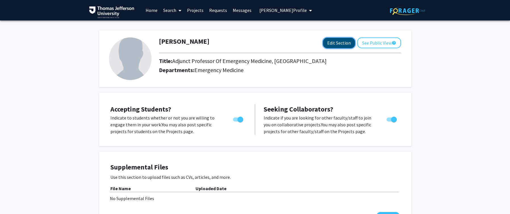
click at [342, 42] on button "Edit Section" at bounding box center [339, 43] width 32 height 11
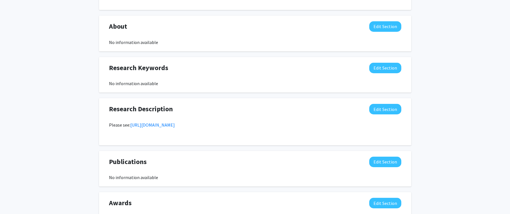
scroll to position [316, 0]
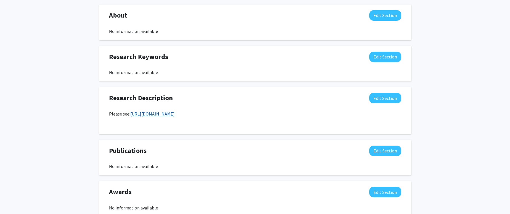
click at [175, 115] on link "[URL][DOMAIN_NAME]" at bounding box center [152, 114] width 45 height 6
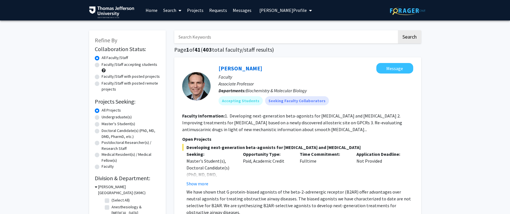
click at [286, 10] on span "Bryan Kane's Profile" at bounding box center [283, 10] width 47 height 6
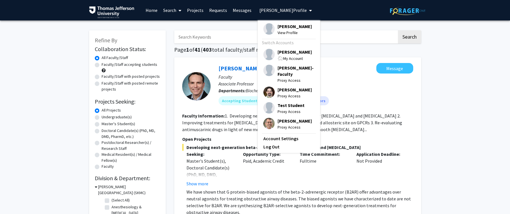
click at [290, 31] on span "View Profile" at bounding box center [295, 33] width 34 height 6
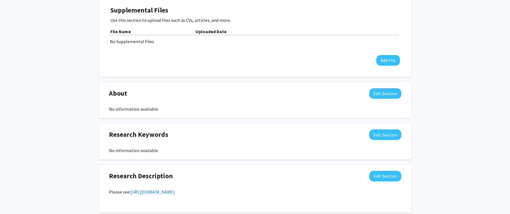
scroll to position [167, 0]
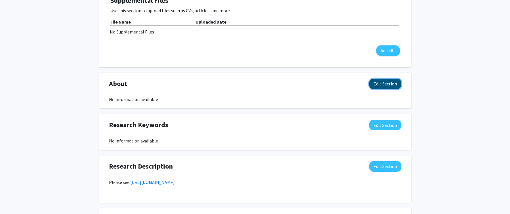
click at [378, 86] on button "Edit Section" at bounding box center [386, 84] width 32 height 11
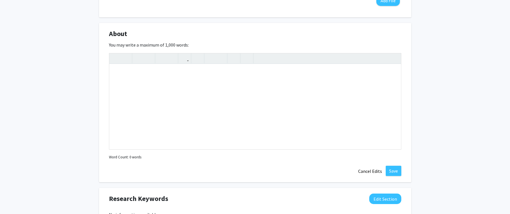
scroll to position [272, 0]
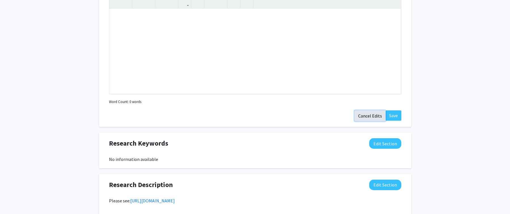
click at [369, 115] on button "Cancel Edits" at bounding box center [370, 115] width 31 height 11
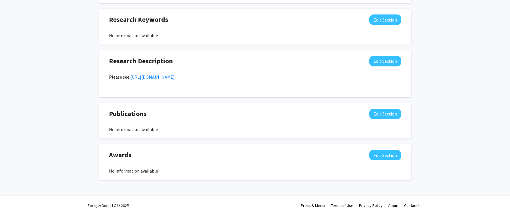
scroll to position [274, 0]
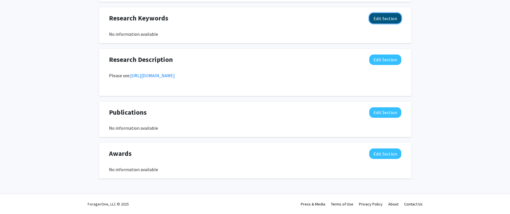
click at [387, 21] on button "Edit Section" at bounding box center [386, 18] width 32 height 11
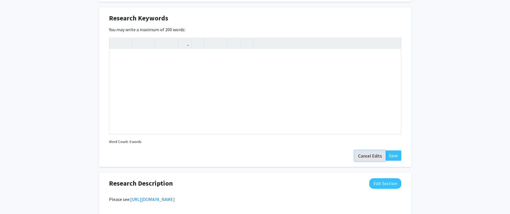
click at [371, 156] on button "Cancel Edits" at bounding box center [370, 156] width 31 height 11
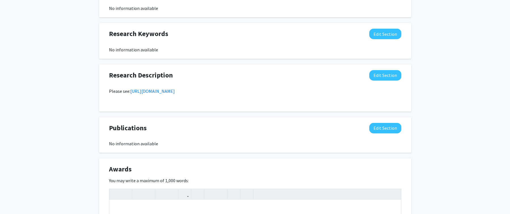
scroll to position [267, 0]
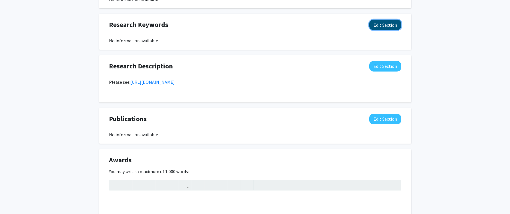
click at [379, 27] on button "Edit Section" at bounding box center [386, 25] width 32 height 11
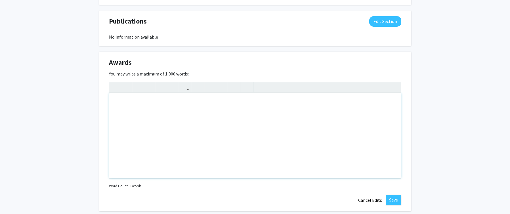
scroll to position [488, 0]
click at [370, 201] on button "Cancel Edits" at bounding box center [370, 200] width 31 height 11
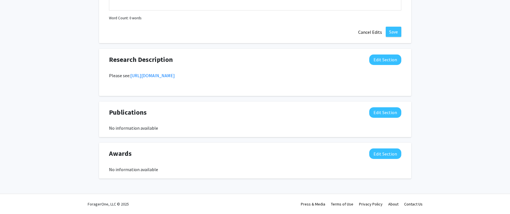
scroll to position [397, 0]
click at [384, 114] on button "Edit Section" at bounding box center [386, 112] width 32 height 11
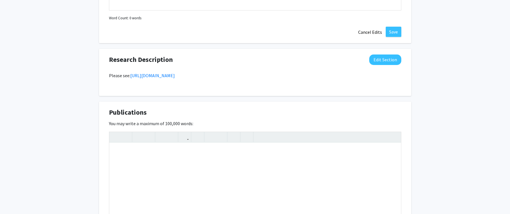
click at [219, 75] on p "Please see: https://scholarlyworks.lvhn.org/" at bounding box center [255, 75] width 293 height 7
click at [379, 61] on button "Edit Section" at bounding box center [386, 60] width 32 height 11
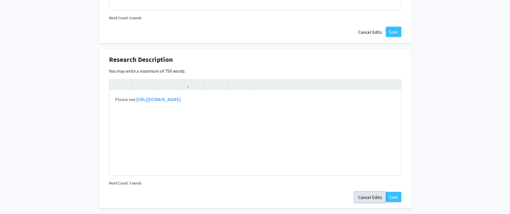
click at [365, 196] on button "Cancel Edits" at bounding box center [370, 197] width 31 height 11
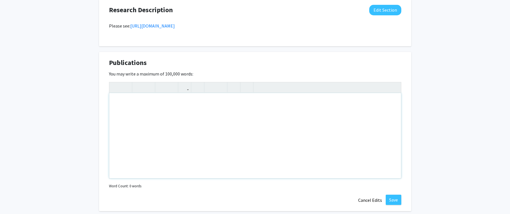
scroll to position [435, 0]
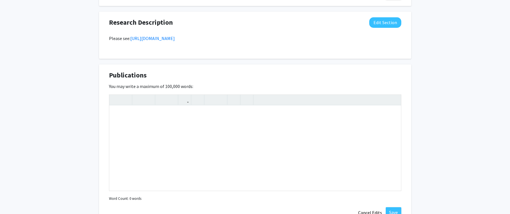
click at [292, 43] on div "Please see: https://scholarlyworks.lvhn.org/" at bounding box center [255, 44] width 293 height 18
click at [377, 25] on button "Edit Section" at bounding box center [386, 22] width 32 height 11
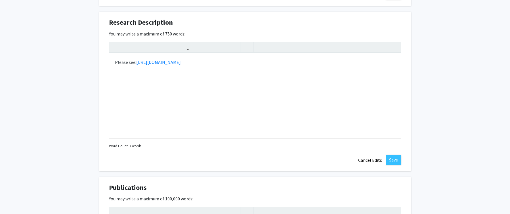
click at [268, 30] on div "Research Description Edit Section" at bounding box center [255, 23] width 301 height 13
drag, startPoint x: 208, startPoint y: 67, endPoint x: 121, endPoint y: 66, distance: 86.6
click at [121, 66] on div "Please see: https://scholarlyworks.lvhn.org/" at bounding box center [255, 95] width 292 height 85
drag, startPoint x: 206, startPoint y: 63, endPoint x: 114, endPoint y: 62, distance: 92.3
click at [114, 62] on div "Please see: https://scholarlyworks.lvhn.org/" at bounding box center [255, 95] width 292 height 85
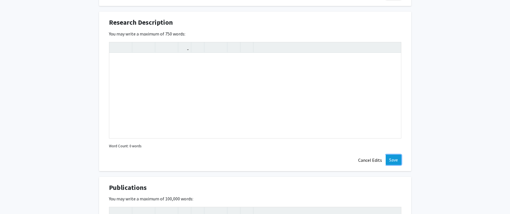
click at [395, 161] on button "Save" at bounding box center [394, 160] width 16 height 10
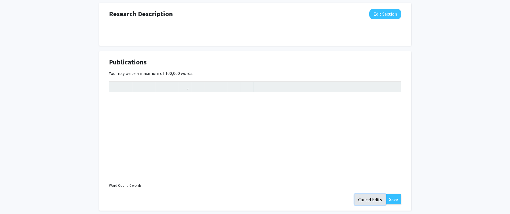
click at [370, 200] on button "Cancel Edits" at bounding box center [370, 199] width 31 height 11
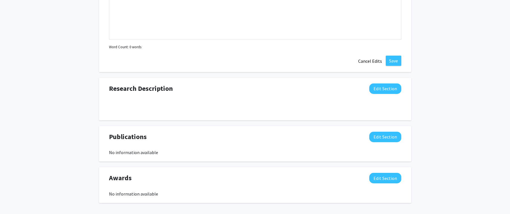
scroll to position [368, 0]
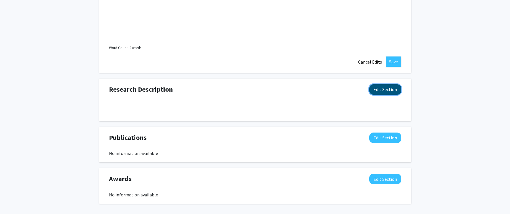
click at [385, 91] on button "Edit Section" at bounding box center [386, 89] width 32 height 11
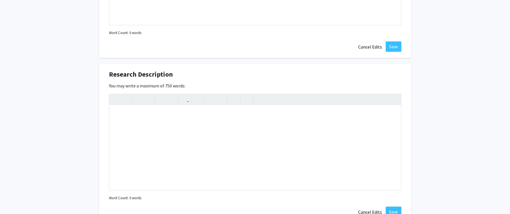
scroll to position [384, 0]
click at [308, 107] on div "Note to users with screen readers: Please deactivate our accessibility plugin f…" at bounding box center [255, 146] width 292 height 85
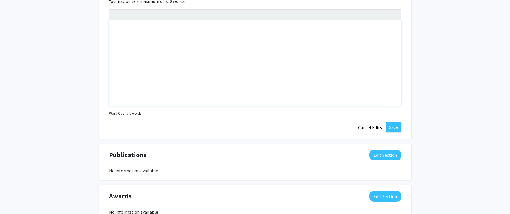
scroll to position [466, 0]
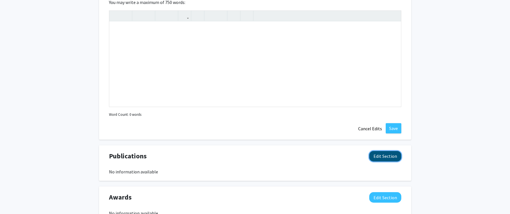
click at [379, 158] on button "Edit Section" at bounding box center [386, 156] width 32 height 11
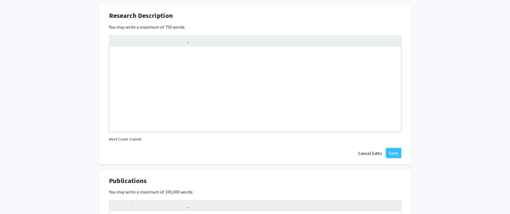
scroll to position [441, 0]
drag, startPoint x: 107, startPoint y: 33, endPoint x: 107, endPoint y: 44, distance: 10.8
click at [107, 44] on div "Research Description Edit Section You may write a maximum of 750 words: Insert …" at bounding box center [255, 86] width 312 height 160
click at [364, 155] on button "Cancel Edits" at bounding box center [370, 154] width 31 height 11
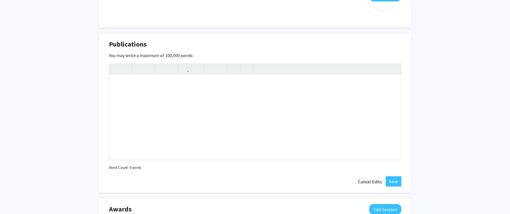
scroll to position [517, 0]
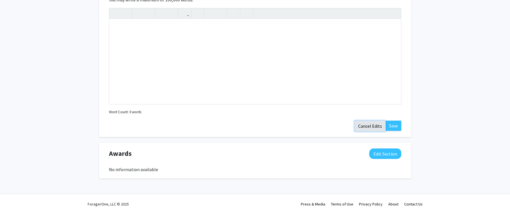
click at [364, 128] on button "Cancel Edits" at bounding box center [370, 126] width 31 height 11
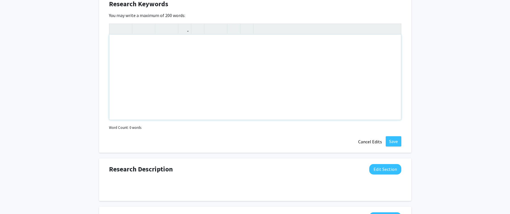
scroll to position [273, 0]
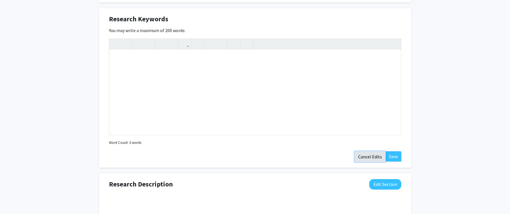
click at [370, 155] on button "Cancel Edits" at bounding box center [370, 156] width 31 height 11
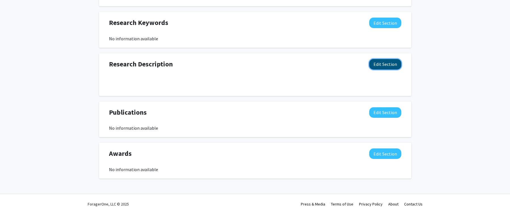
click at [382, 65] on button "Edit Section" at bounding box center [386, 64] width 32 height 11
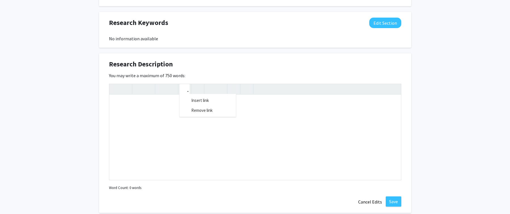
click at [188, 91] on button "button" at bounding box center [185, 89] width 10 height 10
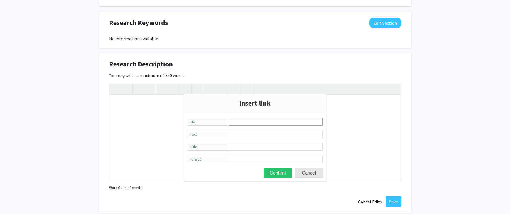
type input "https://scholarlyworks.lvhn.org/"
click at [240, 204] on div "Research Description Edit Section You may write a maximum of 750 words: Insert …" at bounding box center [255, 133] width 312 height 160
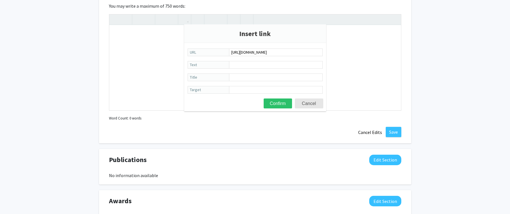
scroll to position [338, 0]
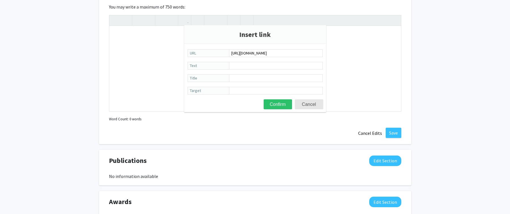
click at [371, 132] on button "Cancel Edits" at bounding box center [370, 133] width 31 height 11
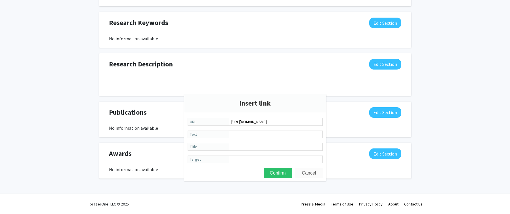
click at [307, 173] on button "Cancel" at bounding box center [309, 173] width 28 height 10
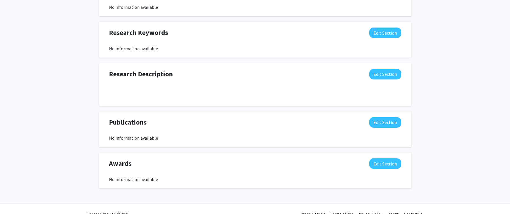
scroll to position [252, 0]
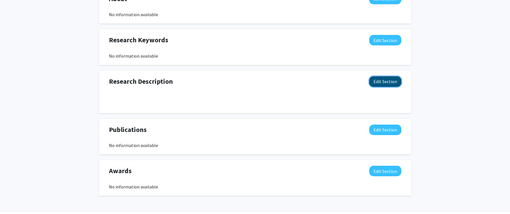
click at [384, 80] on button "Edit Section" at bounding box center [386, 81] width 32 height 11
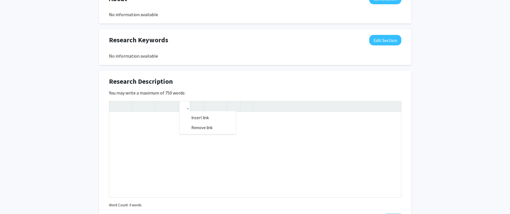
click at [182, 108] on icon "button" at bounding box center [184, 106] width 5 height 9
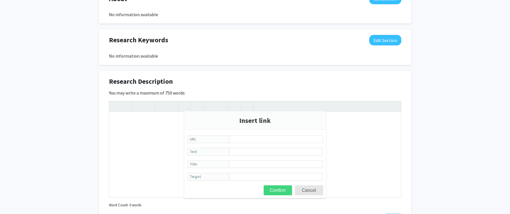
click at [279, 191] on button "Confirm" at bounding box center [278, 190] width 28 height 10
click at [269, 141] on input "URL Required" at bounding box center [276, 139] width 94 height 8
type input "https://scholarlyworks.lvhn.org/"
click at [275, 188] on button "Confirm" at bounding box center [278, 190] width 28 height 10
type textarea "<a href="https://scholarlyworks.lvhn.org/">https://scholarlyworks.lvhn.org/</a>…"
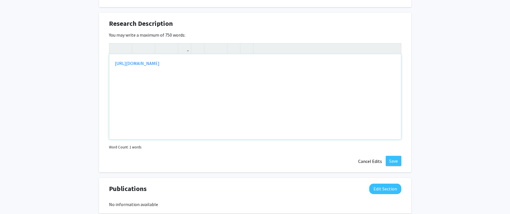
scroll to position [373, 0]
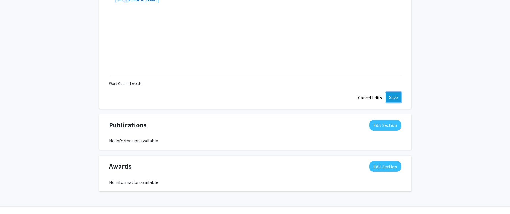
click at [395, 99] on button "Save" at bounding box center [394, 97] width 16 height 10
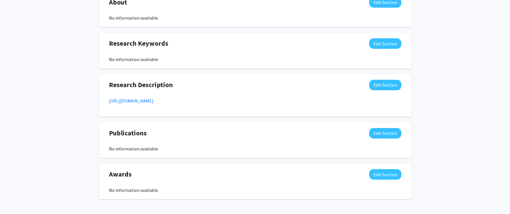
scroll to position [248, 0]
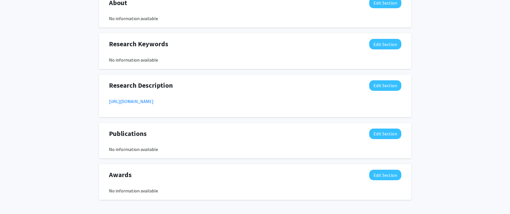
click at [132, 178] on div "Awards Edit Section" at bounding box center [255, 176] width 301 height 13
click at [130, 176] on span "Awards" at bounding box center [120, 175] width 23 height 10
click at [384, 177] on button "Edit Section" at bounding box center [386, 175] width 32 height 11
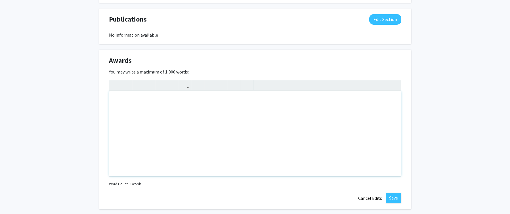
scroll to position [350, 0]
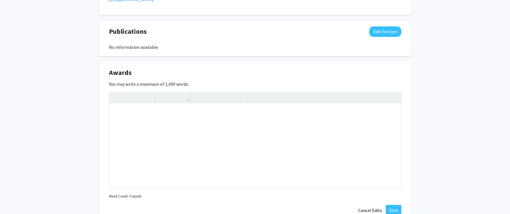
click at [241, 72] on div "Awards Edit Section" at bounding box center [255, 74] width 301 height 13
click at [128, 128] on div "Note to users with screen readers: Please deactivate our accessibility plugin f…" at bounding box center [255, 145] width 292 height 85
click at [368, 210] on button "Cancel Edits" at bounding box center [370, 210] width 31 height 11
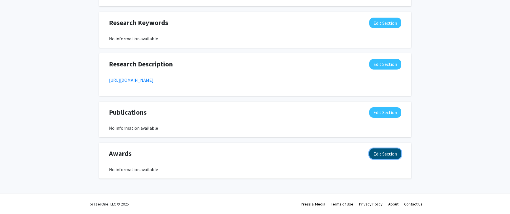
click at [384, 156] on button "Edit Section" at bounding box center [386, 154] width 32 height 11
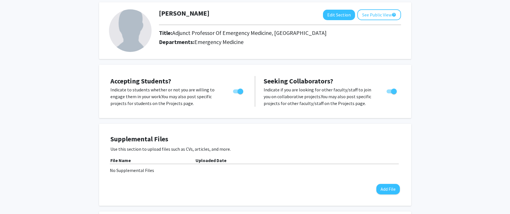
scroll to position [0, 0]
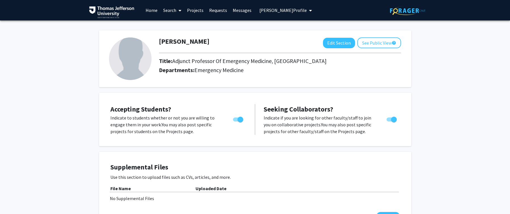
click at [284, 13] on span "Bryan Kane's Profile" at bounding box center [283, 10] width 47 height 6
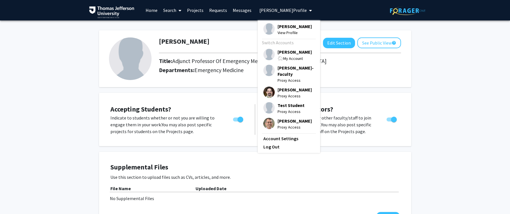
click at [292, 69] on span "Theodore Test-Faculty" at bounding box center [296, 71] width 37 height 12
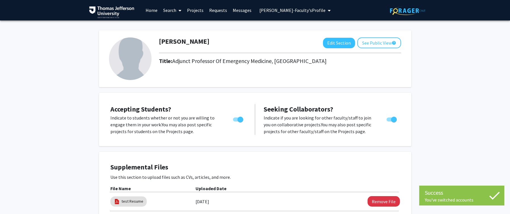
checkbox input "false"
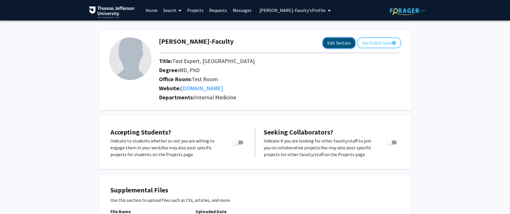
click at [340, 43] on button "Edit Section" at bounding box center [339, 43] width 32 height 11
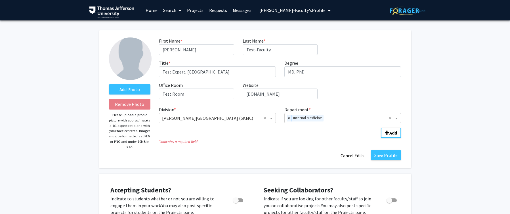
click at [195, 11] on link "Projects" at bounding box center [195, 10] width 22 height 20
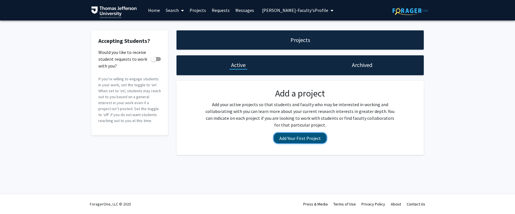
click at [292, 137] on button "Add Your First Project" at bounding box center [300, 138] width 53 height 11
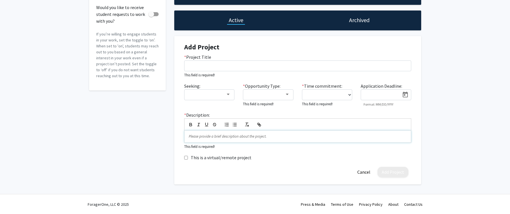
scroll to position [45, 0]
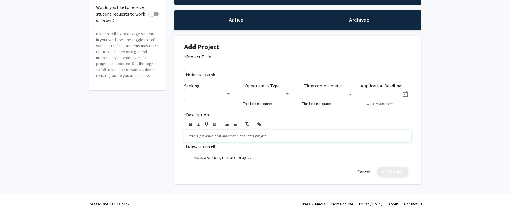
click at [308, 138] on p at bounding box center [298, 136] width 218 height 5
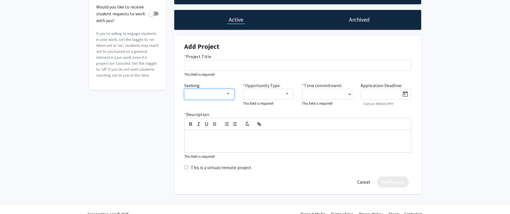
click at [223, 93] on div at bounding box center [207, 94] width 38 height 7
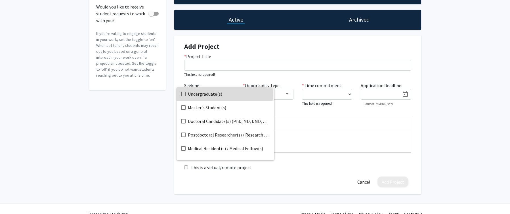
click at [225, 94] on span "Undergraduate(s)" at bounding box center [229, 94] width 82 height 14
click at [288, 93] on div at bounding box center [255, 107] width 510 height 214
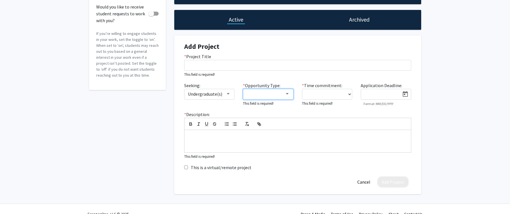
click at [287, 95] on div at bounding box center [287, 94] width 5 height 5
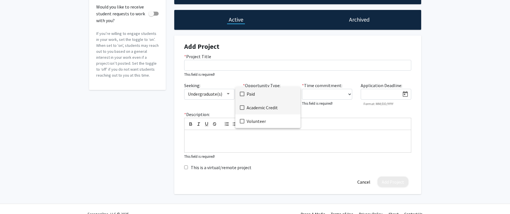
click at [283, 105] on span "Academic Credit" at bounding box center [271, 108] width 49 height 14
click at [343, 94] on div at bounding box center [255, 107] width 510 height 214
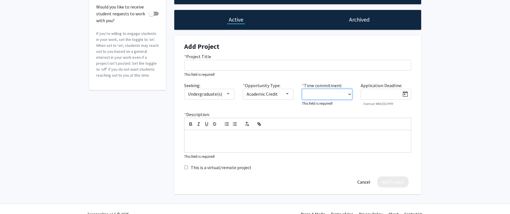
click at [348, 93] on select "0 - 5 hours/week 5 - 10 hours/week 10 - 15 hours/week 15 - 20 hours/week 20 - 3…" at bounding box center [327, 94] width 51 height 11
select select "5 - 10"
click at [382, 93] on input at bounding box center [382, 94] width 36 height 5
click at [279, 138] on p at bounding box center [298, 140] width 218 height 5
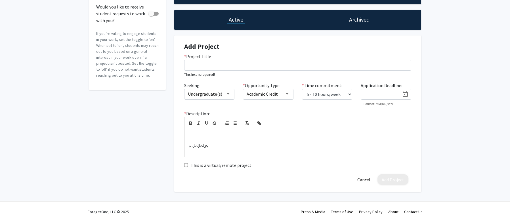
click at [266, 179] on div "Add Project Cancel" at bounding box center [298, 179] width 236 height 11
click at [187, 165] on input "This is a virtual/remote project" at bounding box center [186, 165] width 4 height 4
checkbox input "true"
click at [271, 172] on form "Add Project * Project Title This field is required! Seeking: Undergraduate(s) *…" at bounding box center [297, 114] width 227 height 142
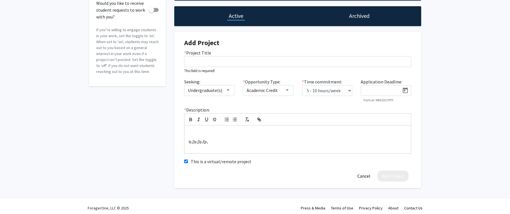
scroll to position [53, 0]
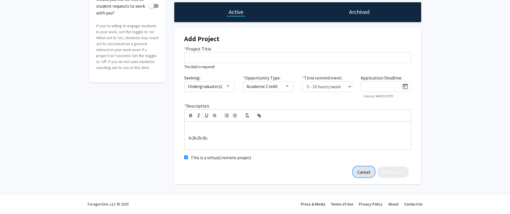
click at [363, 173] on button "Cancel" at bounding box center [364, 172] width 22 height 11
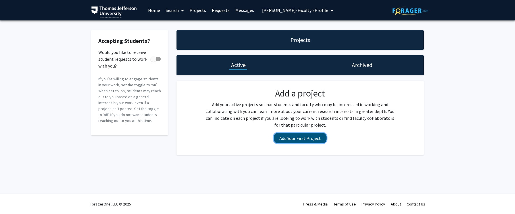
click at [316, 139] on button "Add Your First Project" at bounding box center [300, 138] width 53 height 11
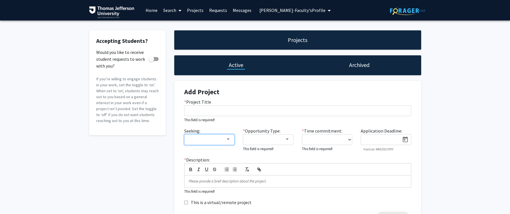
click at [228, 139] on div at bounding box center [228, 139] width 3 height 1
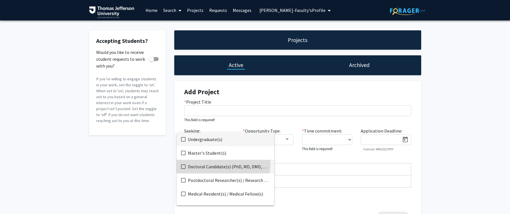
click at [215, 164] on span "Doctoral Candidate(s) (PhD, MD, DMD, PharmD, etc.)" at bounding box center [229, 167] width 82 height 14
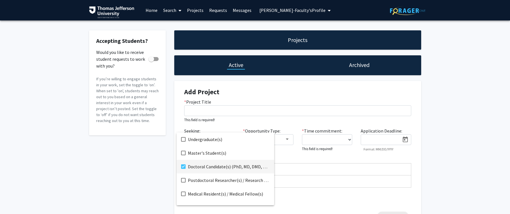
click at [286, 139] on div at bounding box center [255, 107] width 510 height 214
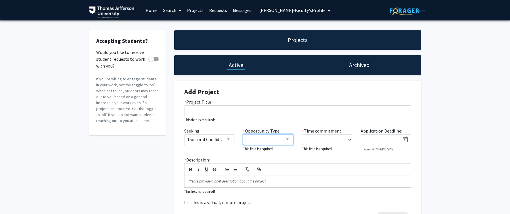
click at [288, 140] on div at bounding box center [287, 139] width 3 height 1
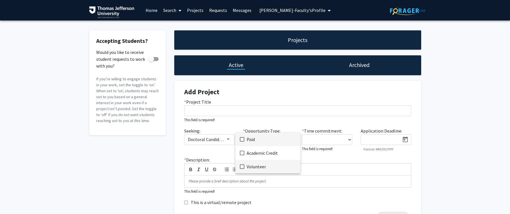
click at [277, 163] on span "Volunteer" at bounding box center [271, 167] width 49 height 14
click at [348, 139] on div at bounding box center [255, 107] width 510 height 214
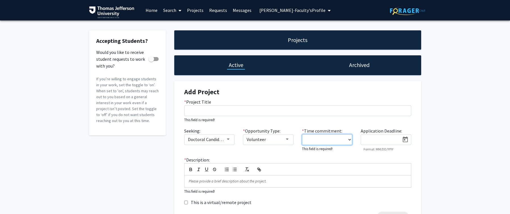
click at [349, 139] on select "0 - 5 hours/week 5 - 10 hours/week 10 - 15 hours/week 15 - 20 hours/week 20 - 3…" at bounding box center [327, 139] width 51 height 11
select select "0 - 5"
click at [335, 151] on div "Seeking: Doctoral Candidate(s) (PhD, MD, DMD, PharmD, etc.) * Opportunity Type:…" at bounding box center [298, 142] width 236 height 28
click at [283, 178] on p at bounding box center [298, 180] width 218 height 5
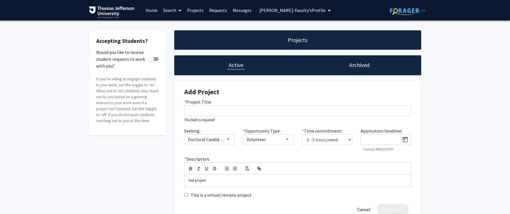
click at [186, 195] on input "This is a virtual/remote project" at bounding box center [186, 195] width 4 height 4
checkbox input "true"
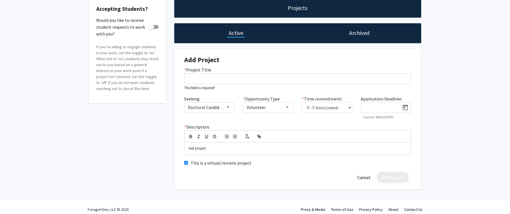
scroll to position [32, 0]
click at [155, 27] on span at bounding box center [154, 27] width 10 height 4
click at [151, 29] on input "Would you like to receive student requests to work with you?" at bounding box center [151, 29] width 0 height 0
click at [156, 27] on span at bounding box center [156, 27] width 6 height 6
click at [151, 29] on input "Would you like to receive student requests to work with you?" at bounding box center [151, 29] width 0 height 0
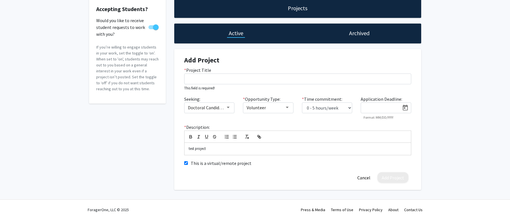
checkbox input "false"
click at [319, 167] on form "Add Project * Project Title This field is required! Seeking: Doctoral Candidate…" at bounding box center [297, 119] width 227 height 127
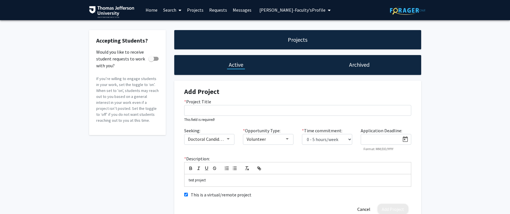
scroll to position [0, 0]
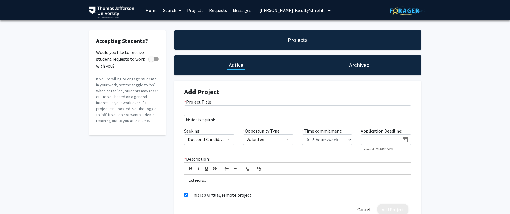
click at [296, 10] on span "Theodore Test-Faculty's Profile" at bounding box center [293, 10] width 66 height 6
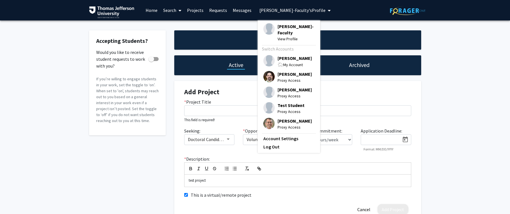
click at [287, 28] on span "Theodore Test-Faculty" at bounding box center [296, 29] width 37 height 12
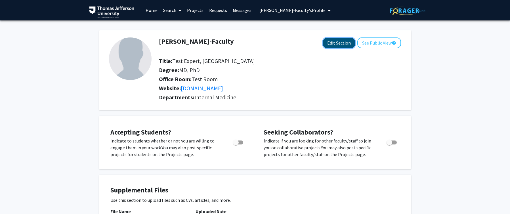
click at [334, 46] on button "Edit Section" at bounding box center [339, 43] width 32 height 11
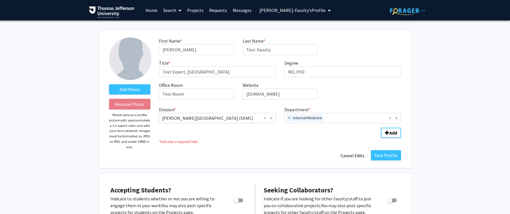
click at [198, 11] on link "Projects" at bounding box center [195, 10] width 22 height 20
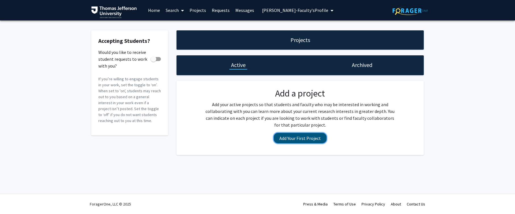
click at [284, 138] on button "Add Your First Project" at bounding box center [300, 138] width 53 height 11
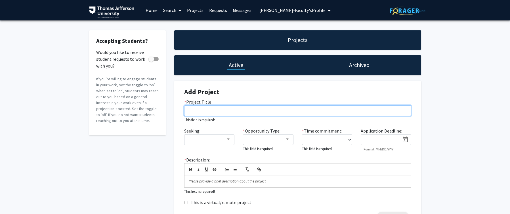
click at [249, 112] on input "* Project Title" at bounding box center [297, 110] width 227 height 11
type input "Test project"
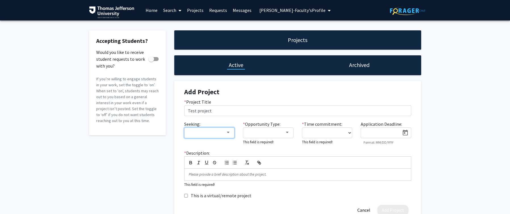
click at [228, 135] on div at bounding box center [228, 132] width 5 height 5
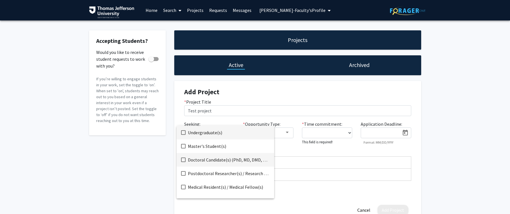
click at [224, 160] on span "Doctoral Candidate(s) (PhD, MD, DMD, PharmD, etc.)" at bounding box center [229, 160] width 82 height 14
click at [289, 132] on div at bounding box center [255, 107] width 510 height 214
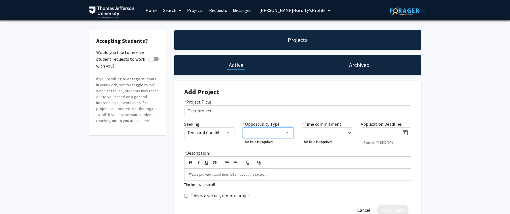
click at [288, 133] on div at bounding box center [287, 132] width 3 height 1
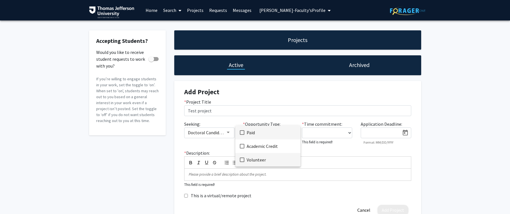
click at [274, 158] on span "Volunteer" at bounding box center [271, 160] width 49 height 14
click at [320, 131] on div at bounding box center [255, 107] width 510 height 214
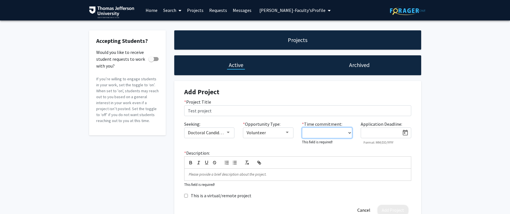
click at [350, 133] on select "0 - 5 hours/week 5 - 10 hours/week 10 - 15 hours/week 15 - 20 hours/week 20 - 3…" at bounding box center [327, 133] width 51 height 11
select select "5 - 10"
click at [374, 132] on input at bounding box center [382, 133] width 36 height 5
click at [271, 173] on p at bounding box center [298, 173] width 218 height 5
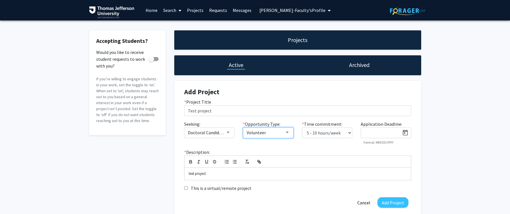
click at [288, 133] on div at bounding box center [287, 132] width 3 height 1
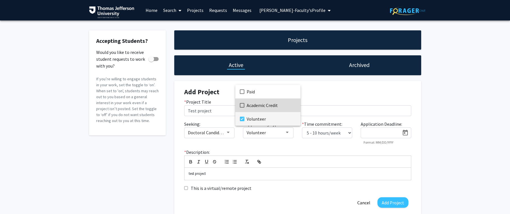
click at [279, 107] on span "Academic Credit" at bounding box center [271, 106] width 49 height 14
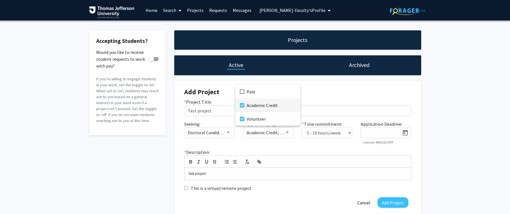
click at [284, 146] on div at bounding box center [255, 107] width 510 height 214
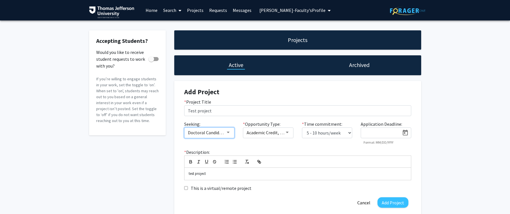
click at [228, 132] on div at bounding box center [228, 132] width 5 height 5
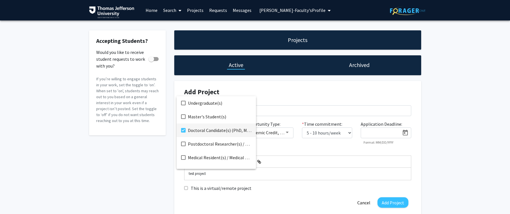
scroll to position [9, 0]
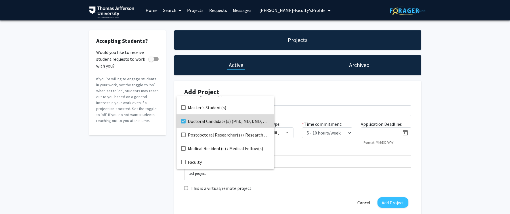
click at [240, 121] on span "Doctoral Candidate(s) (PhD, MD, DMD, PharmD, etc.)" at bounding box center [229, 121] width 82 height 14
click at [185, 120] on mat-pseudo-checkbox at bounding box center [183, 121] width 5 height 5
click at [149, 151] on div at bounding box center [255, 107] width 510 height 214
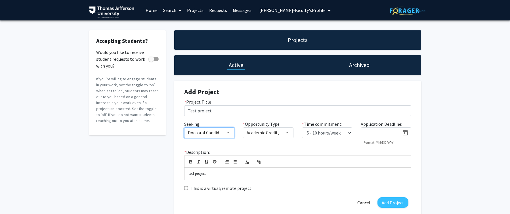
click at [229, 132] on div at bounding box center [228, 132] width 3 height 1
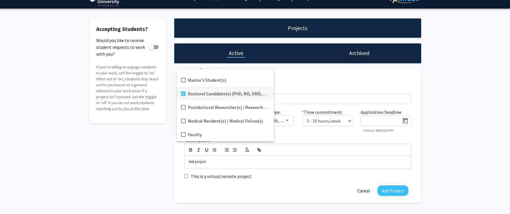
scroll to position [31, 0]
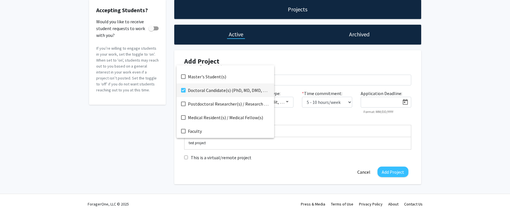
click at [155, 139] on div at bounding box center [255, 107] width 510 height 214
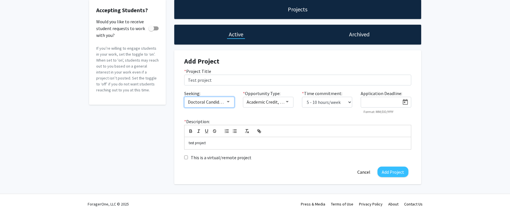
click at [220, 102] on span "Doctoral Candidate(s) (PhD, MD, DMD, PharmD, etc.)" at bounding box center [239, 102] width 102 height 6
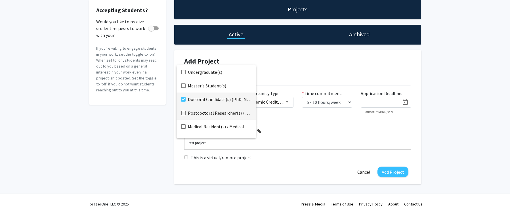
scroll to position [9, 0]
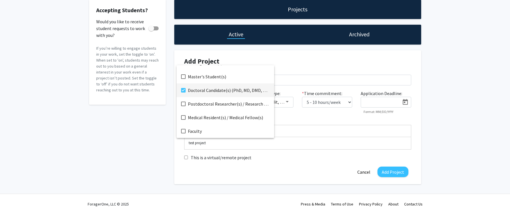
click at [361, 172] on div at bounding box center [255, 107] width 510 height 214
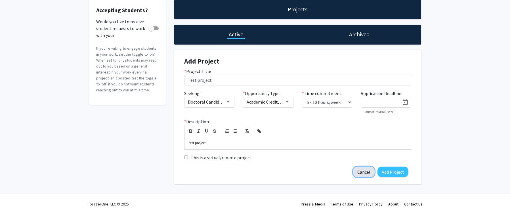
click at [362, 173] on button "Cancel" at bounding box center [364, 172] width 22 height 11
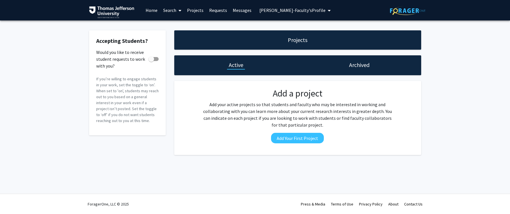
scroll to position [0, 0]
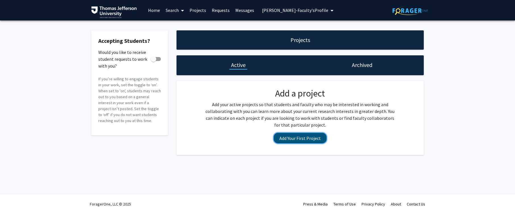
click at [312, 141] on button "Add Your First Project" at bounding box center [300, 138] width 53 height 11
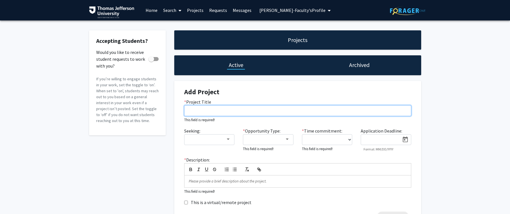
click at [231, 111] on input "* Project Title" at bounding box center [297, 110] width 227 height 11
type input "Test project"
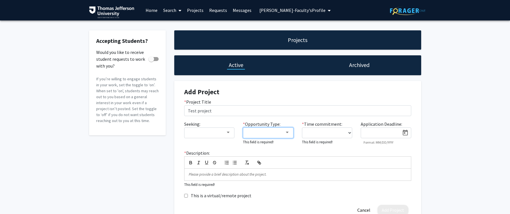
click at [287, 132] on div at bounding box center [287, 132] width 3 height 1
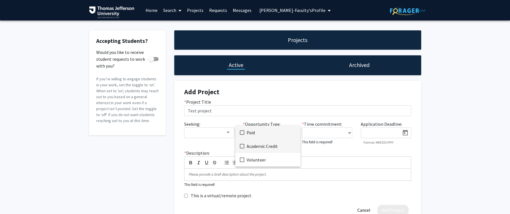
click at [283, 143] on span "Academic Credit" at bounding box center [271, 146] width 49 height 14
click at [347, 132] on div at bounding box center [255, 107] width 510 height 214
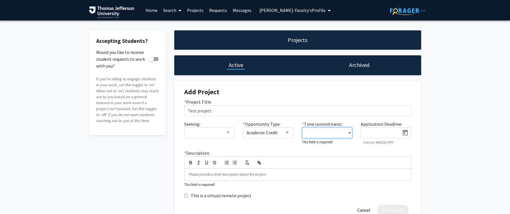
click at [348, 132] on select "0 - 5 hours/week 5 - 10 hours/week 10 - 15 hours/week 15 - 20 hours/week 20 - 3…" at bounding box center [327, 133] width 51 height 11
select select "0 - 5"
click at [274, 172] on p at bounding box center [298, 173] width 218 height 5
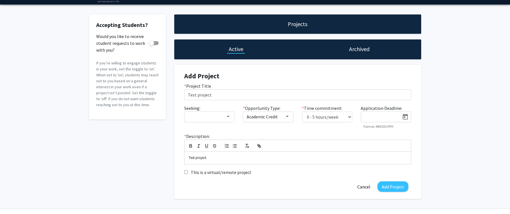
scroll to position [15, 0]
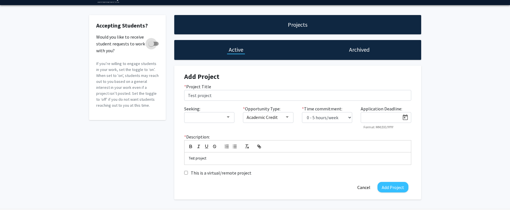
click at [157, 44] on span at bounding box center [154, 44] width 10 height 4
click at [151, 46] on input "Would you like to receive student requests to work with you?" at bounding box center [151, 46] width 0 height 0
checkbox input "true"
drag, startPoint x: 91, startPoint y: 11, endPoint x: 93, endPoint y: 20, distance: 8.5
click at [93, 20] on div "Accepting Students? Would you like to receive student requests to work with you…" at bounding box center [255, 108] width 510 height 207
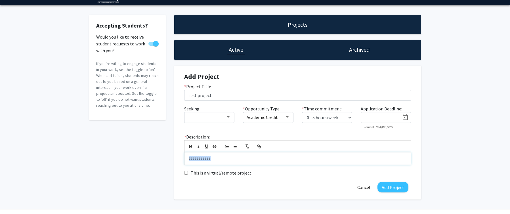
drag, startPoint x: 210, startPoint y: 158, endPoint x: 185, endPoint y: 158, distance: 25.3
click at [185, 158] on div "$$$$$$$$$$$" at bounding box center [298, 159] width 227 height 12
click at [392, 187] on button "Add Project" at bounding box center [393, 187] width 31 height 11
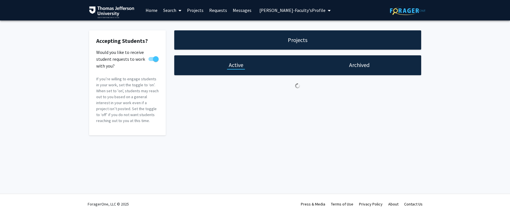
scroll to position [0, 0]
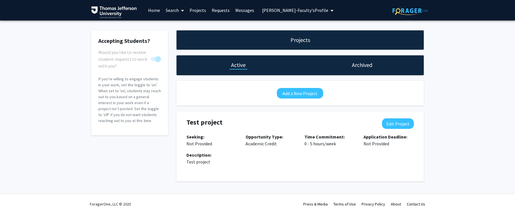
click at [198, 10] on link "Projects" at bounding box center [198, 10] width 22 height 20
click at [302, 93] on button "Add a New Project" at bounding box center [300, 93] width 46 height 11
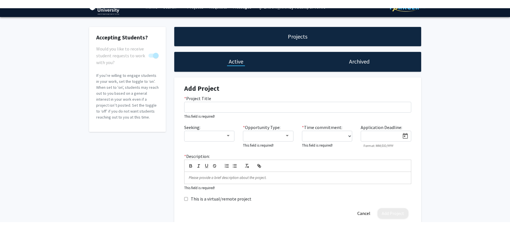
scroll to position [5, 0]
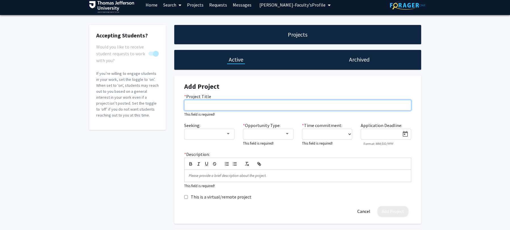
click at [222, 105] on input "* Project Title" at bounding box center [297, 105] width 227 height 11
type input "Test project"
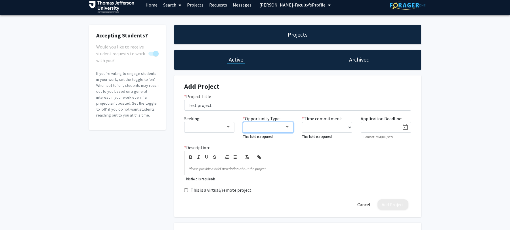
click at [287, 126] on div at bounding box center [287, 127] width 5 height 5
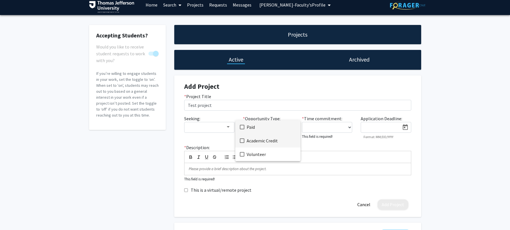
click at [282, 138] on span "Academic Credit" at bounding box center [271, 141] width 49 height 14
click at [350, 128] on div at bounding box center [255, 115] width 510 height 230
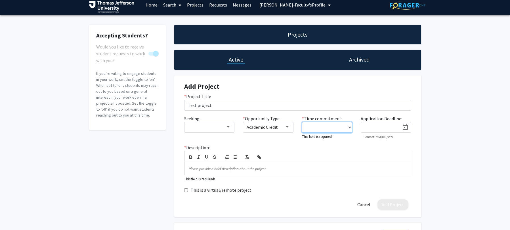
click at [350, 128] on select "0 - 5 hours/week 5 - 10 hours/week 10 - 15 hours/week 15 - 20 hours/week 20 - 3…" at bounding box center [327, 127] width 51 height 11
select select "0 - 5"
click at [296, 170] on p at bounding box center [298, 168] width 218 height 5
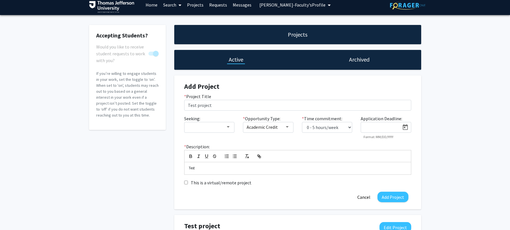
click at [259, 186] on div "This is a virtual/remote project" at bounding box center [298, 183] width 236 height 7
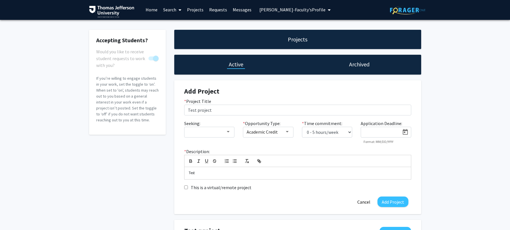
scroll to position [0, 0]
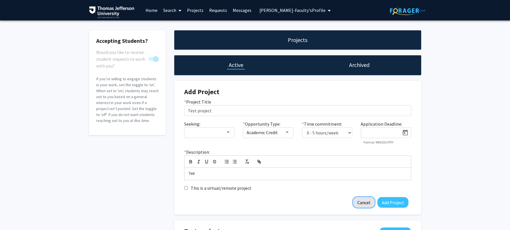
click at [366, 203] on button "Cancel" at bounding box center [364, 202] width 22 height 11
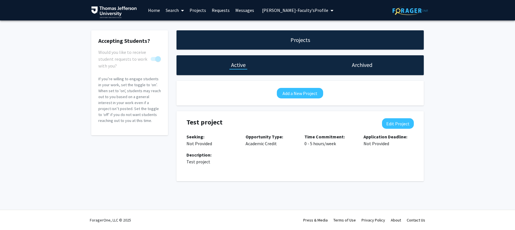
click at [366, 203] on div "Skip navigation Home Search Projects Requests Messages Theodore Test-Faculty's …" at bounding box center [257, 115] width 515 height 230
click at [391, 127] on button "Edit Project" at bounding box center [398, 123] width 32 height 11
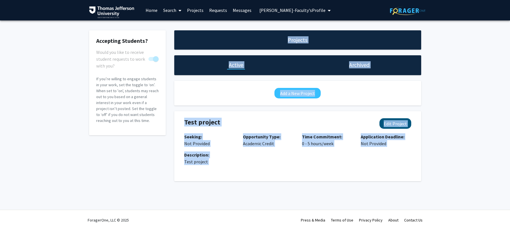
select select "0 - 5"
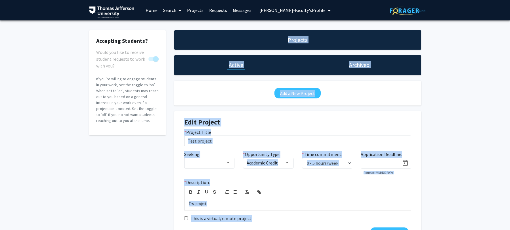
scroll to position [45, 0]
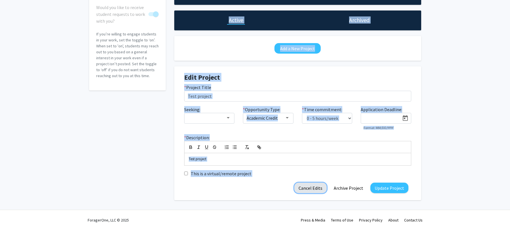
click at [312, 189] on button "Cancel Edits" at bounding box center [311, 188] width 32 height 11
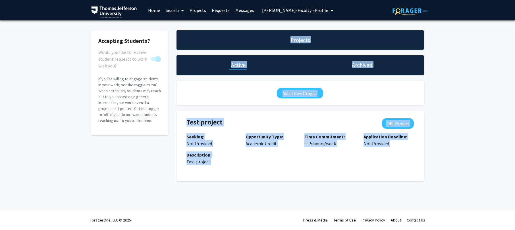
click at [300, 170] on div "Description: Test project" at bounding box center [300, 161] width 236 height 18
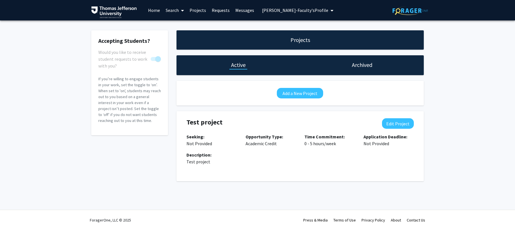
click at [276, 10] on span "Theodore Test-Faculty's Profile" at bounding box center [295, 10] width 66 height 6
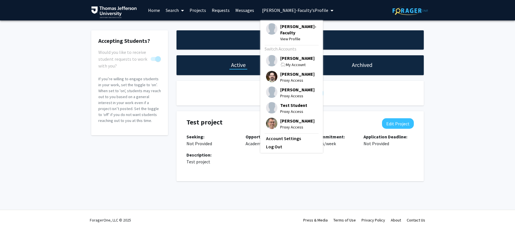
click at [289, 34] on span "Theodore Test-Faculty" at bounding box center [298, 29] width 37 height 12
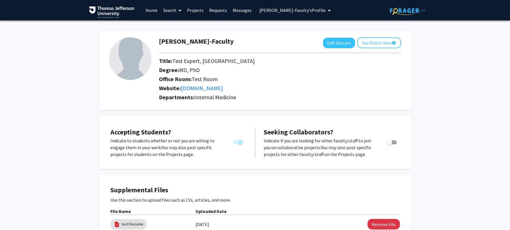
click at [195, 11] on link "Projects" at bounding box center [195, 10] width 22 height 20
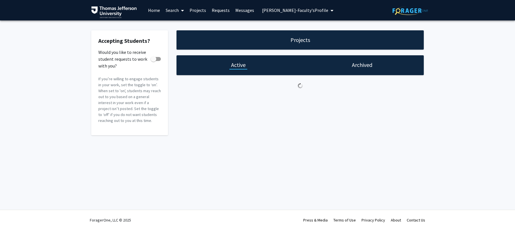
checkbox input "true"
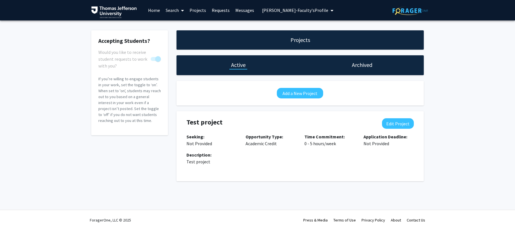
click at [239, 67] on h1 "Active" at bounding box center [238, 65] width 14 height 8
click at [241, 65] on h1 "Active" at bounding box center [238, 65] width 14 height 8
click at [306, 9] on span "Theodore Test-Faculty's Profile" at bounding box center [295, 10] width 66 height 6
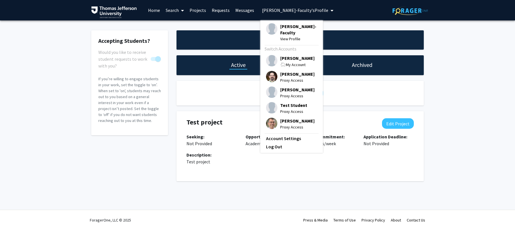
click at [293, 105] on span "Test Student" at bounding box center [293, 105] width 27 height 6
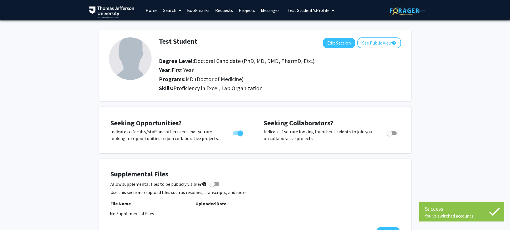
click at [226, 10] on link "Requests" at bounding box center [224, 10] width 24 height 20
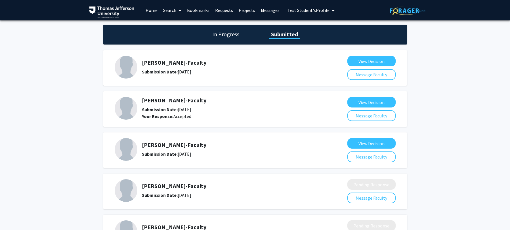
click at [156, 9] on link "Home" at bounding box center [152, 10] width 18 height 20
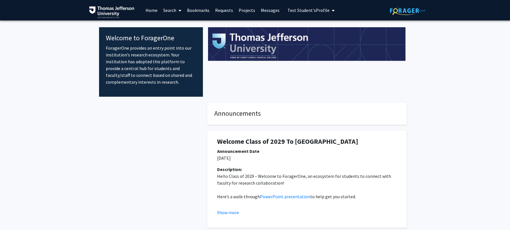
click at [308, 11] on span "Test Student's Profile" at bounding box center [309, 10] width 42 height 6
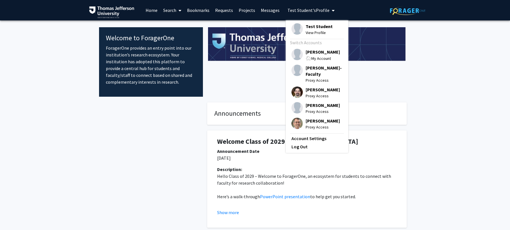
click at [314, 27] on span "Test Student" at bounding box center [319, 26] width 27 height 6
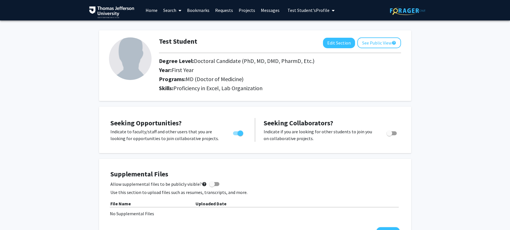
click at [224, 10] on link "Requests" at bounding box center [224, 10] width 24 height 20
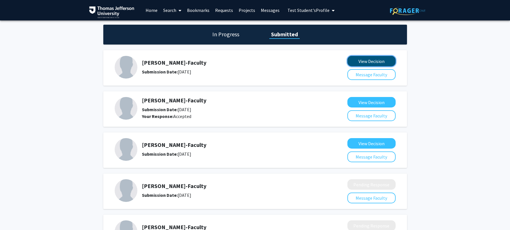
click at [358, 59] on button "View Decision" at bounding box center [372, 61] width 48 height 11
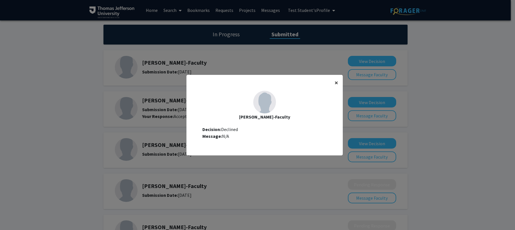
click at [337, 81] on button "×" at bounding box center [336, 83] width 13 height 16
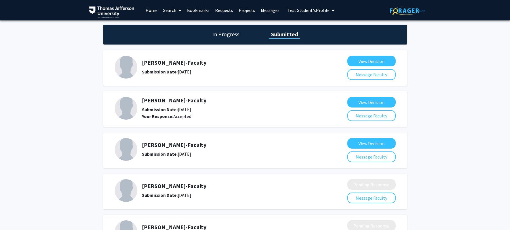
click at [310, 10] on span "Test Student's Profile" at bounding box center [309, 10] width 42 height 6
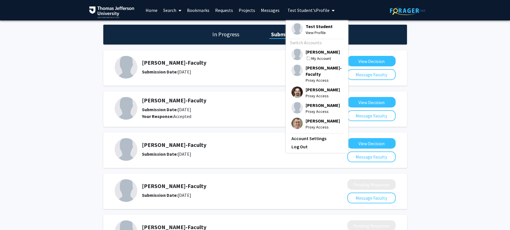
click at [316, 56] on span "My Account" at bounding box center [322, 58] width 20 height 5
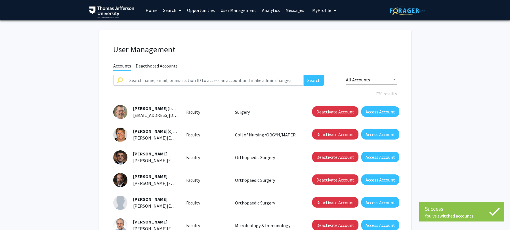
click at [333, 13] on span "My profile dropdown to access profile and logout" at bounding box center [333, 11] width 5 height 20
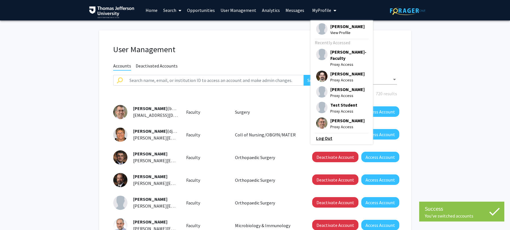
click at [325, 136] on link "Log Out" at bounding box center [341, 138] width 51 height 7
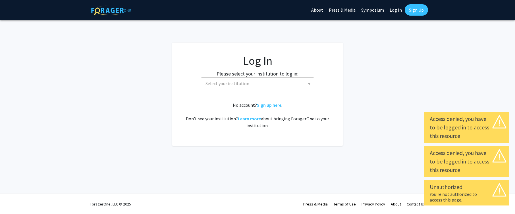
select select
